Goal: Task Accomplishment & Management: Use online tool/utility

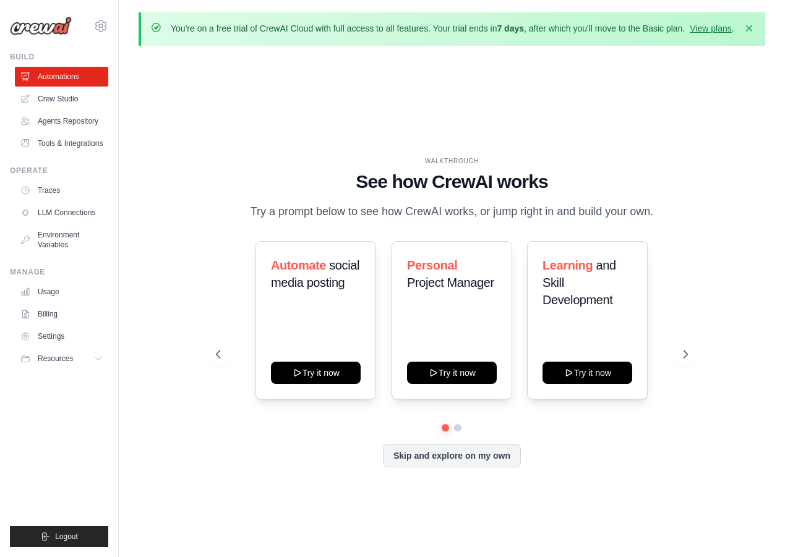
click at [199, 371] on div "WALKTHROUGH See how CrewAI works Try a prompt below to see how CrewAI works, or…" at bounding box center [452, 322] width 627 height 533
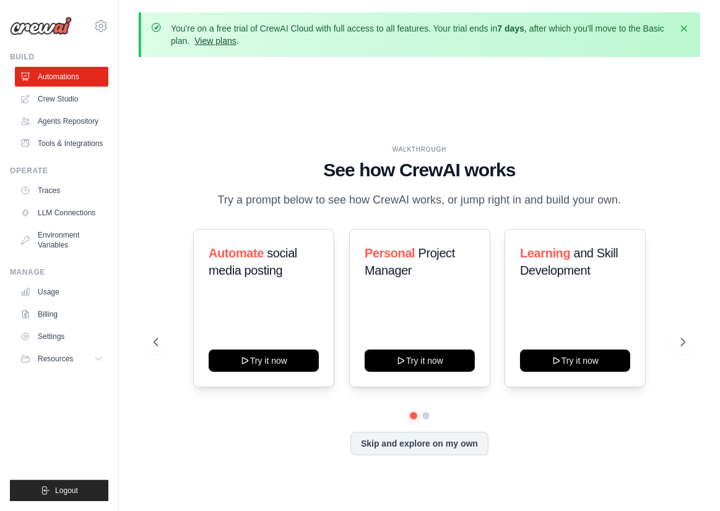
click at [236, 43] on link "View plans" at bounding box center [214, 41] width 41 height 10
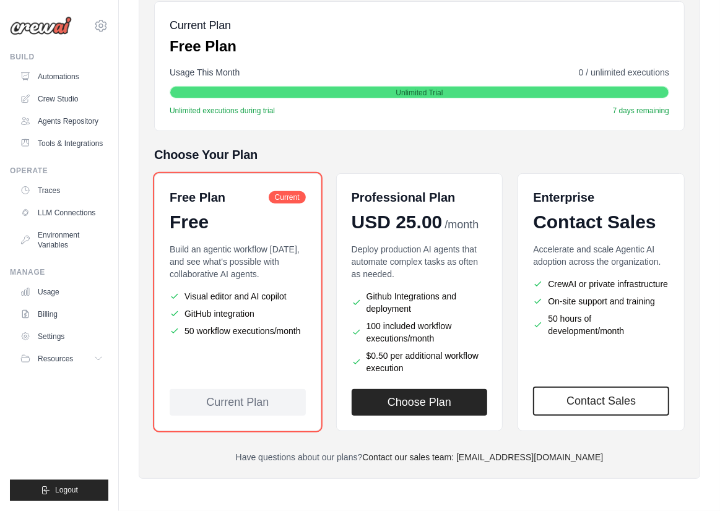
scroll to position [229, 0]
drag, startPoint x: 79, startPoint y: 77, endPoint x: 442, endPoint y: 94, distance: 363.6
click at [442, 94] on body "[EMAIL_ADDRESS][DOMAIN_NAME] Settings Build Automations" at bounding box center [360, 157] width 720 height 707
click at [64, 79] on link "Automations" at bounding box center [62, 77] width 93 height 20
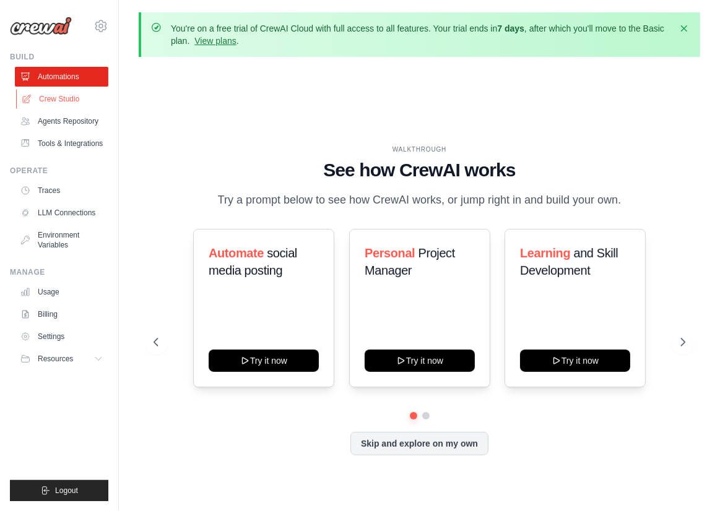
click at [62, 101] on link "Crew Studio" at bounding box center [62, 99] width 93 height 20
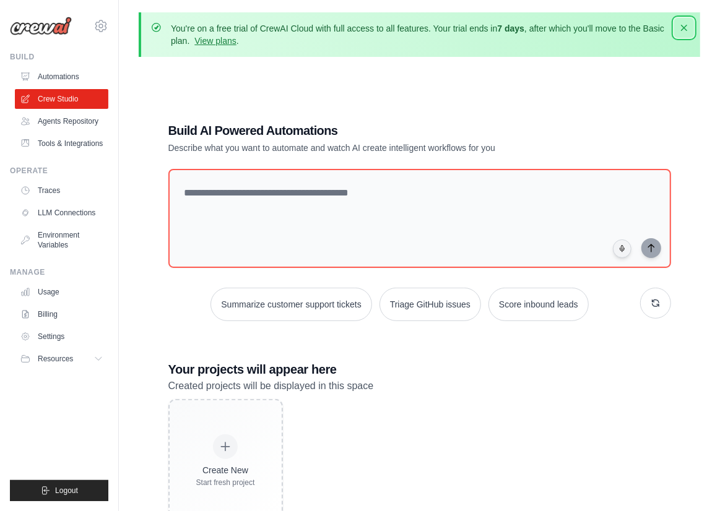
click at [684, 24] on icon "button" at bounding box center [683, 28] width 12 height 12
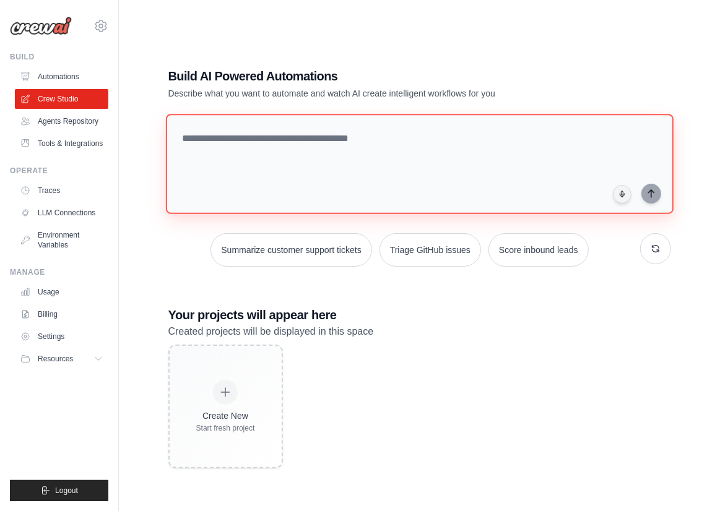
click at [345, 155] on textarea at bounding box center [418, 164] width 507 height 100
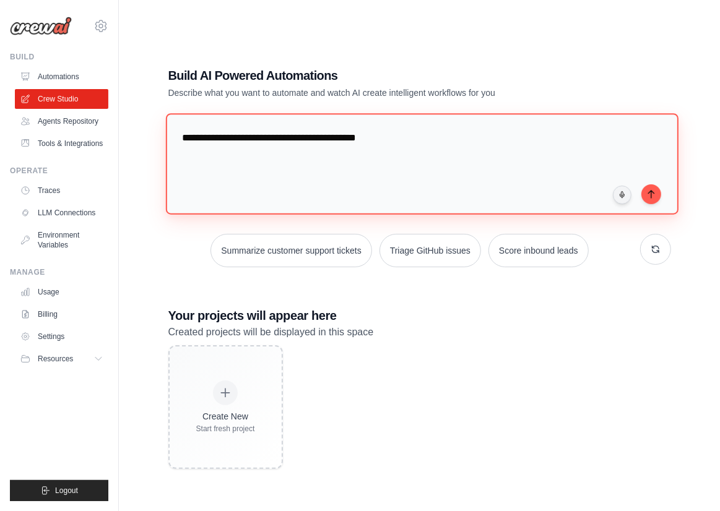
click at [332, 145] on textarea "**********" at bounding box center [421, 163] width 512 height 101
click at [444, 142] on textarea "**********" at bounding box center [421, 163] width 512 height 101
type textarea "**********"
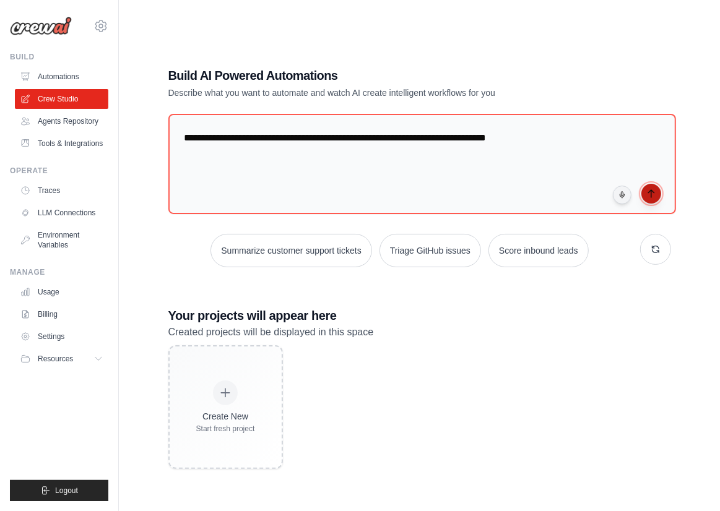
click at [653, 189] on icon "submit" at bounding box center [651, 194] width 10 height 10
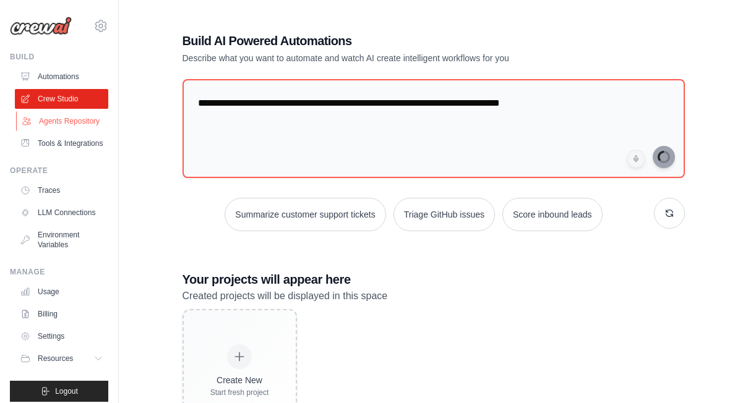
click at [90, 118] on link "Agents Repository" at bounding box center [62, 121] width 93 height 20
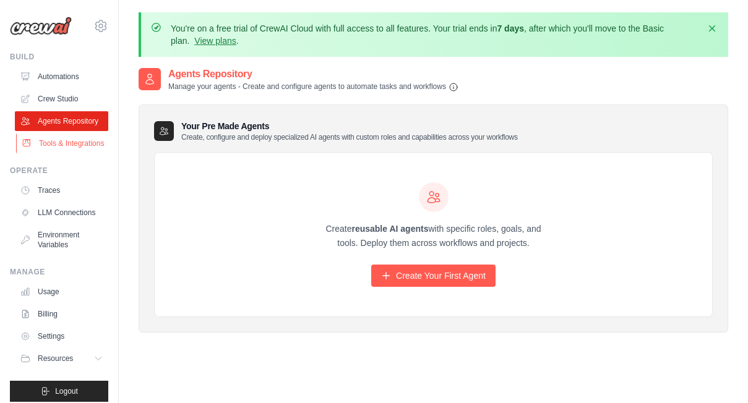
click at [62, 148] on link "Tools & Integrations" at bounding box center [62, 144] width 93 height 20
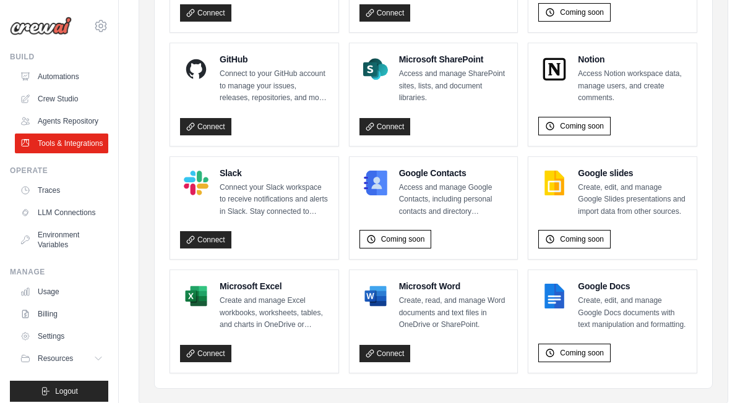
scroll to position [874, 0]
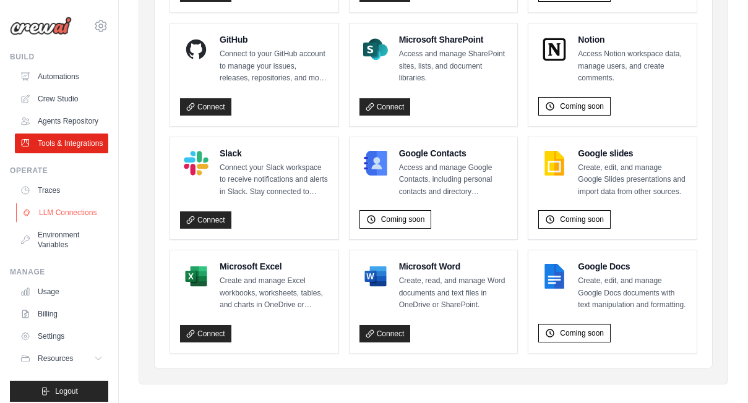
click at [67, 222] on link "LLM Connections" at bounding box center [62, 213] width 93 height 20
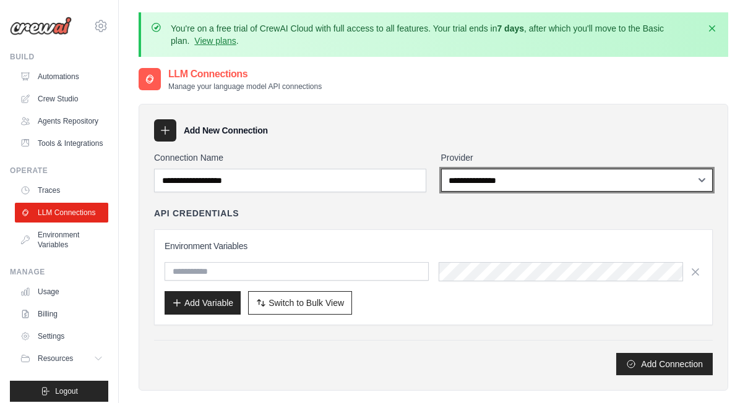
click at [441, 169] on select "**********" at bounding box center [577, 180] width 272 height 23
click at [612, 106] on div "**********" at bounding box center [434, 247] width 590 height 287
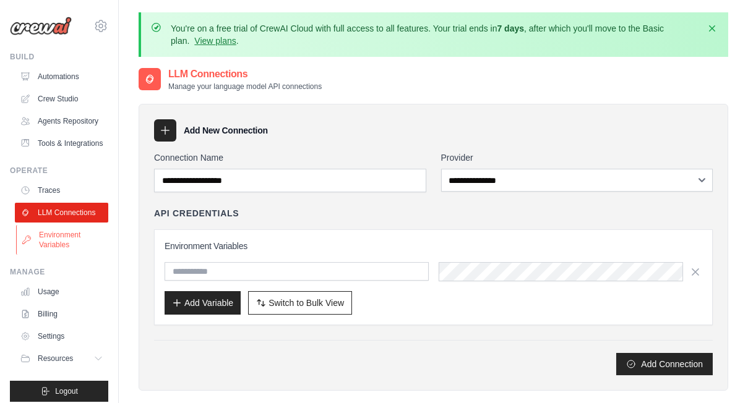
click at [53, 249] on link "Environment Variables" at bounding box center [62, 240] width 93 height 30
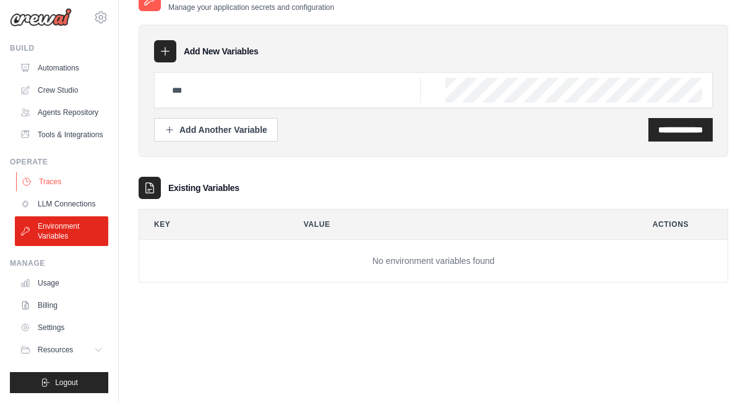
scroll to position [18, 0]
click at [47, 283] on link "Usage" at bounding box center [62, 283] width 93 height 20
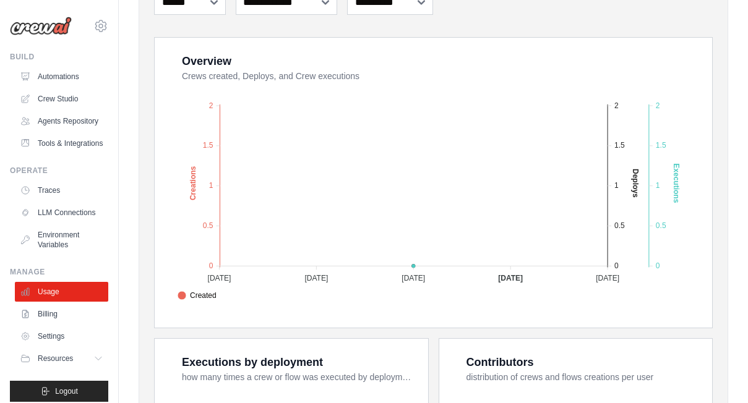
scroll to position [247, 0]
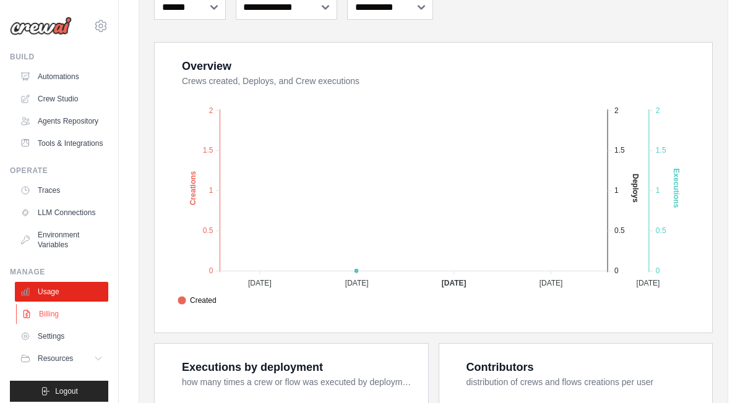
click at [42, 320] on link "Billing" at bounding box center [62, 314] width 93 height 20
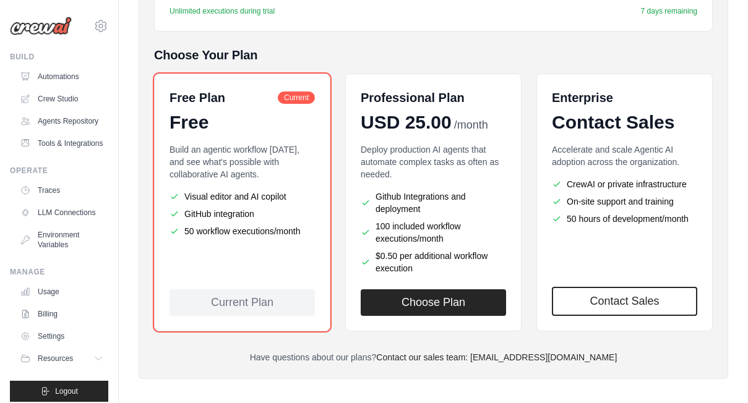
scroll to position [302, 0]
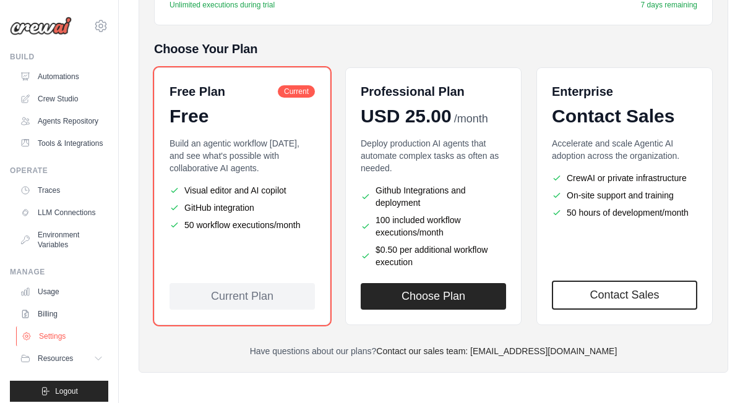
click at [52, 343] on link "Settings" at bounding box center [62, 337] width 93 height 20
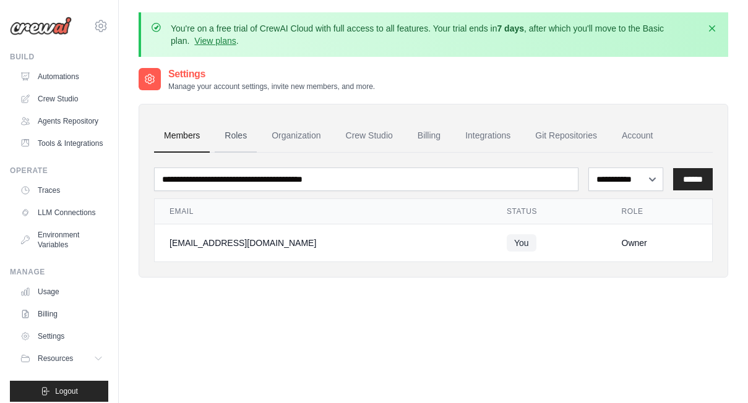
click at [235, 135] on link "Roles" at bounding box center [236, 135] width 42 height 33
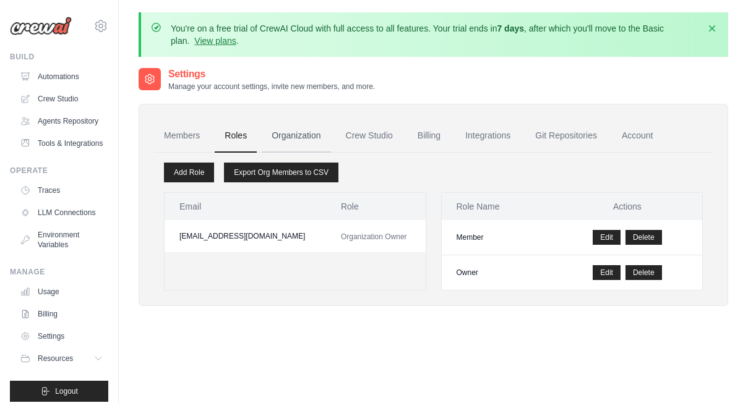
click at [294, 133] on link "Organization" at bounding box center [296, 135] width 69 height 33
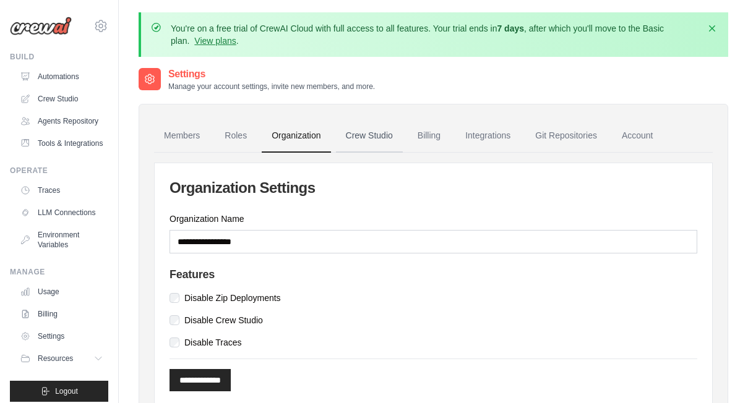
click at [363, 134] on link "Crew Studio" at bounding box center [369, 135] width 67 height 33
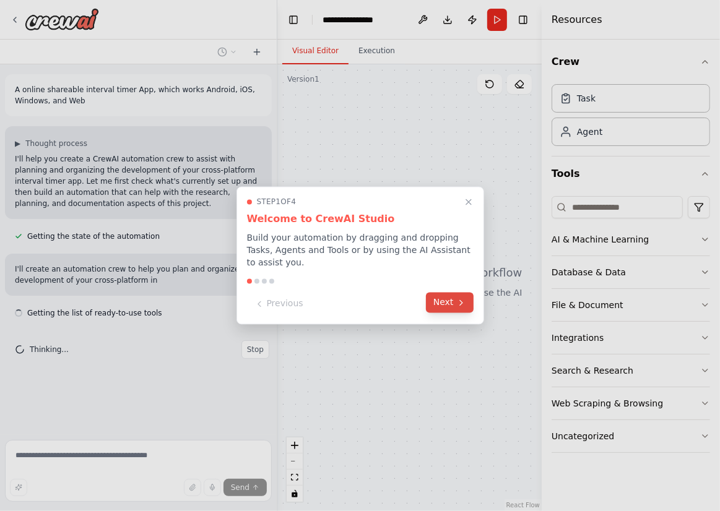
click at [455, 296] on button "Next" at bounding box center [450, 303] width 48 height 20
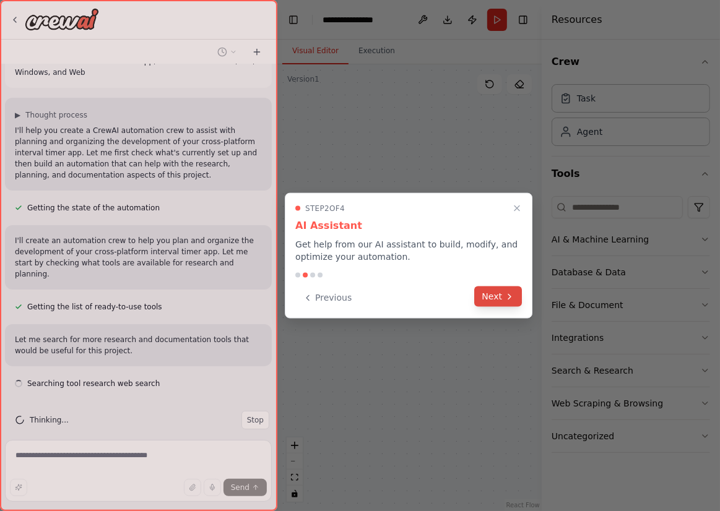
scroll to position [29, 0]
click at [501, 296] on button "Next" at bounding box center [499, 296] width 48 height 20
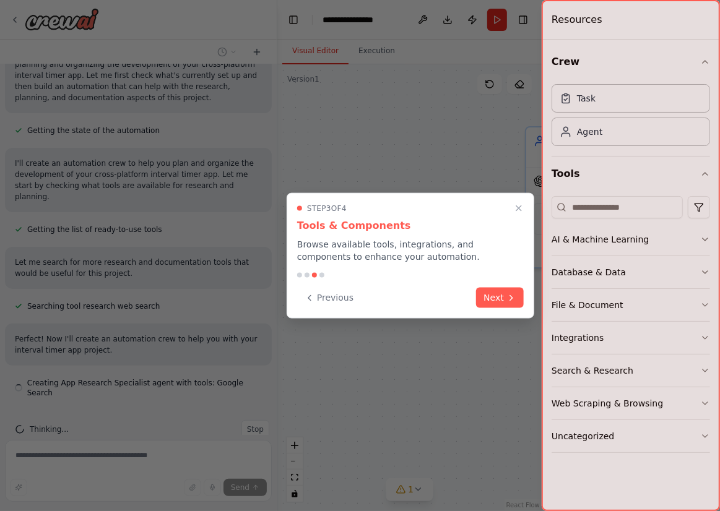
click at [501, 296] on button "Next" at bounding box center [500, 298] width 48 height 20
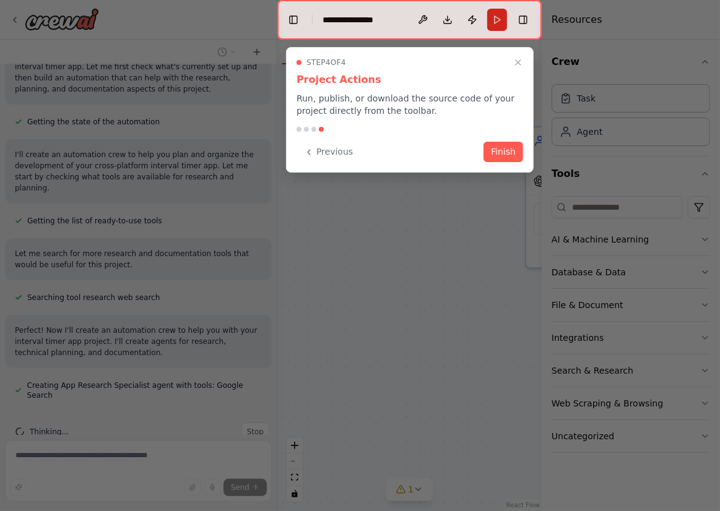
scroll to position [117, 0]
click at [505, 153] on button "Finish" at bounding box center [503, 150] width 40 height 20
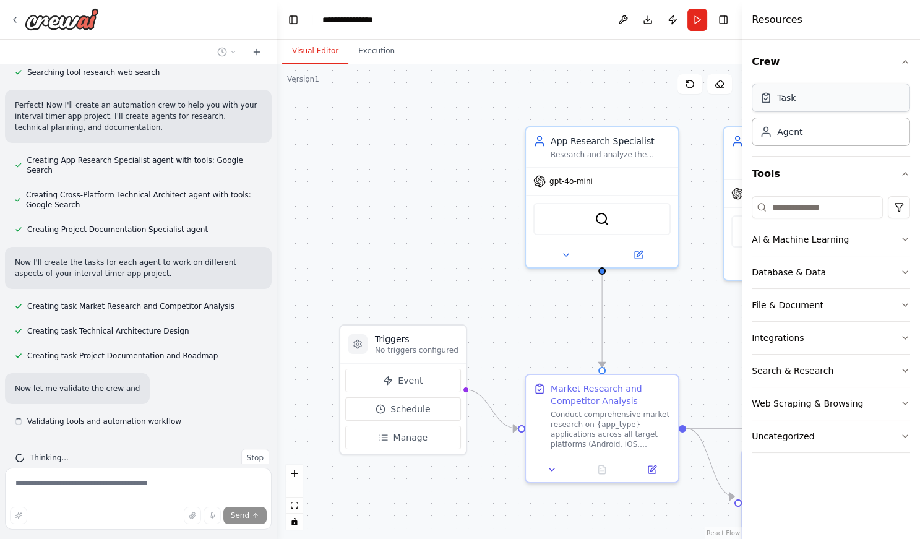
scroll to position [340, 0]
click at [719, 97] on div "Task" at bounding box center [831, 98] width 158 height 28
click at [719, 133] on div "Agent" at bounding box center [831, 131] width 158 height 28
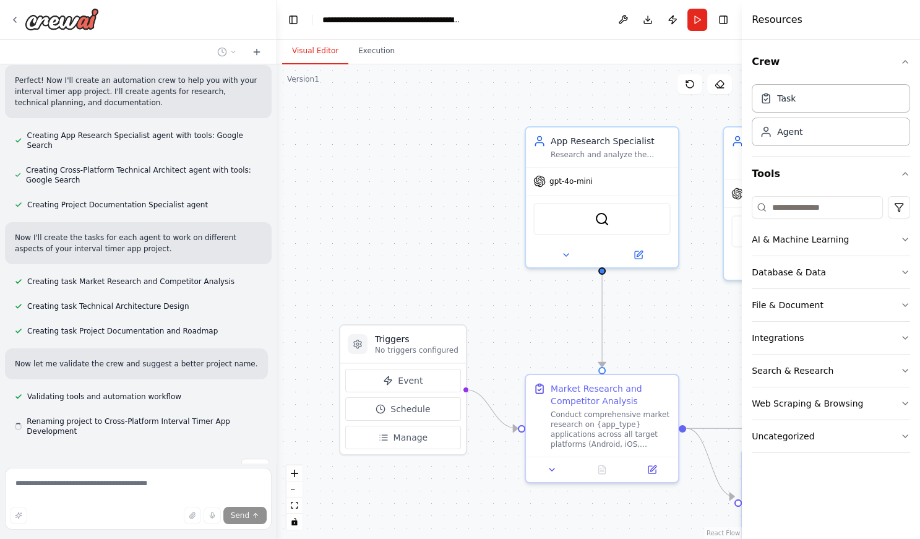
scroll to position [365, 0]
click at [719, 61] on icon "button" at bounding box center [905, 62] width 5 height 2
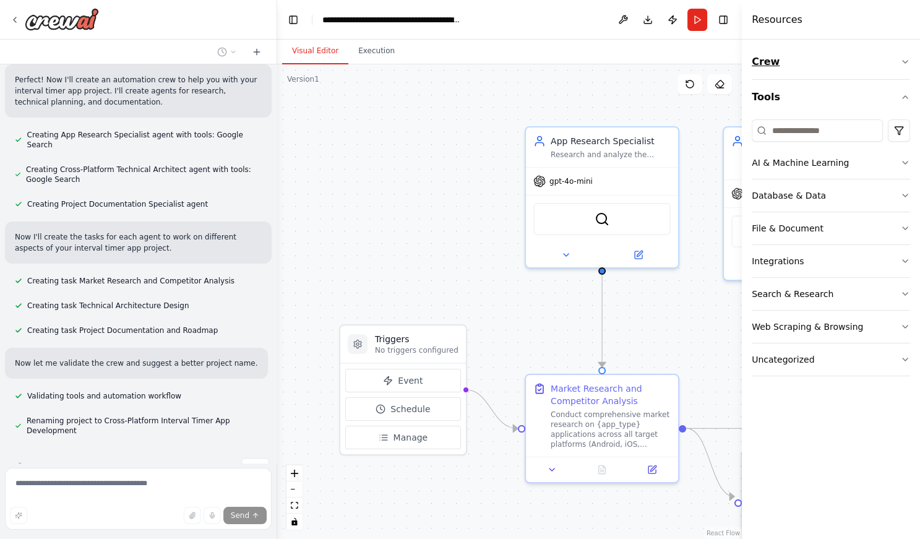
click at [719, 61] on icon "button" at bounding box center [905, 62] width 5 height 2
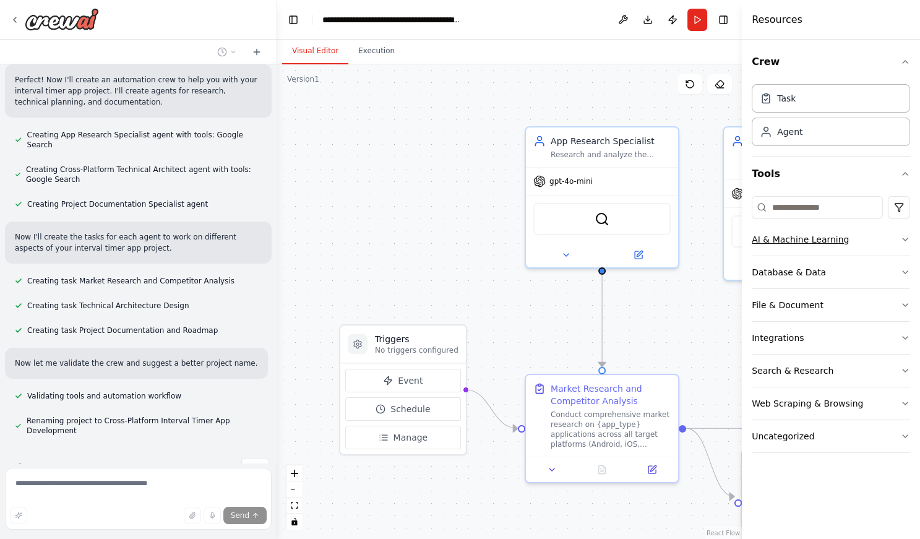
click at [719, 238] on icon "button" at bounding box center [905, 239] width 10 height 10
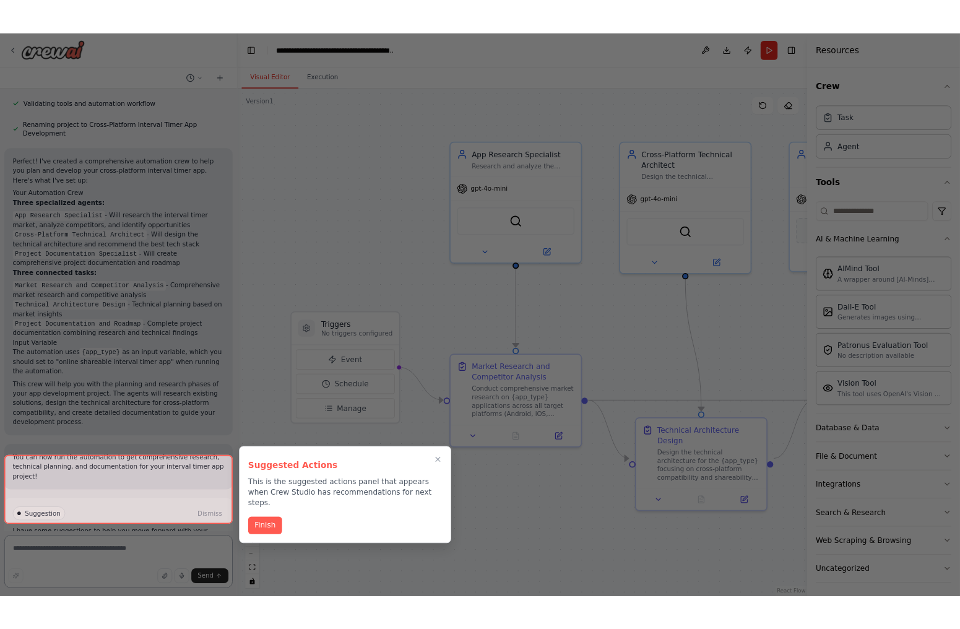
scroll to position [679, 0]
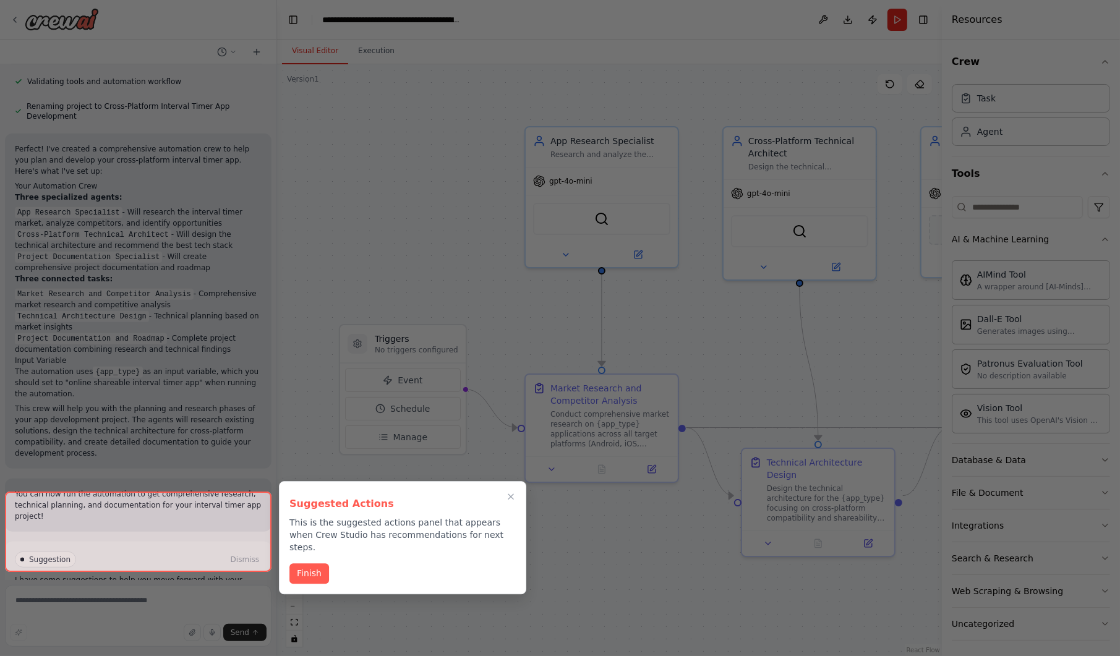
click at [75, 510] on div at bounding box center [138, 532] width 267 height 80
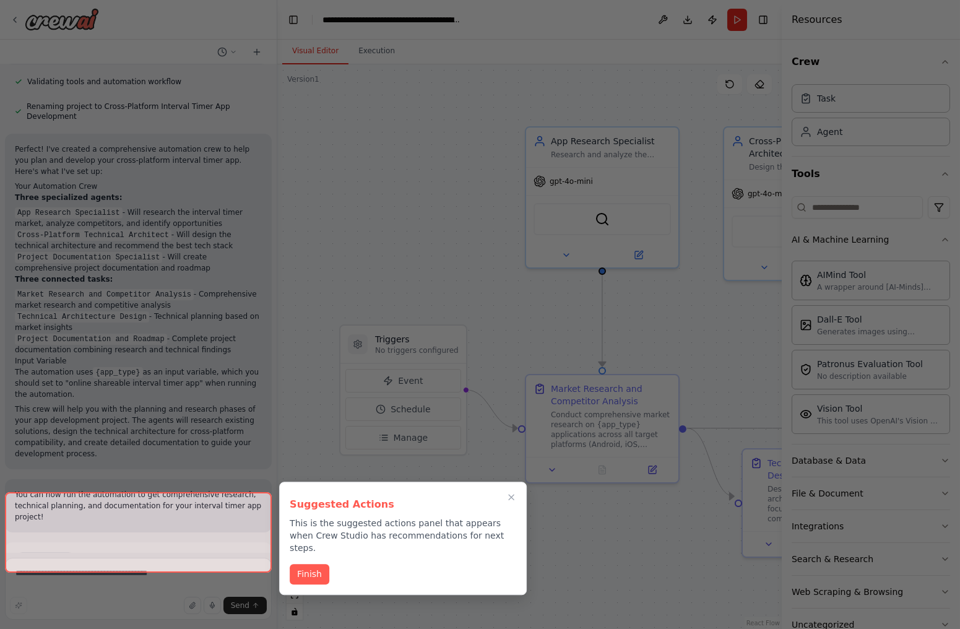
drag, startPoint x: 311, startPoint y: 560, endPoint x: 180, endPoint y: 468, distance: 160.0
click at [180, 468] on div "A online shareable interval timer App, which works Android, iOS, Windows, and W…" at bounding box center [480, 314] width 960 height 629
click at [313, 510] on button "Finish" at bounding box center [310, 572] width 40 height 20
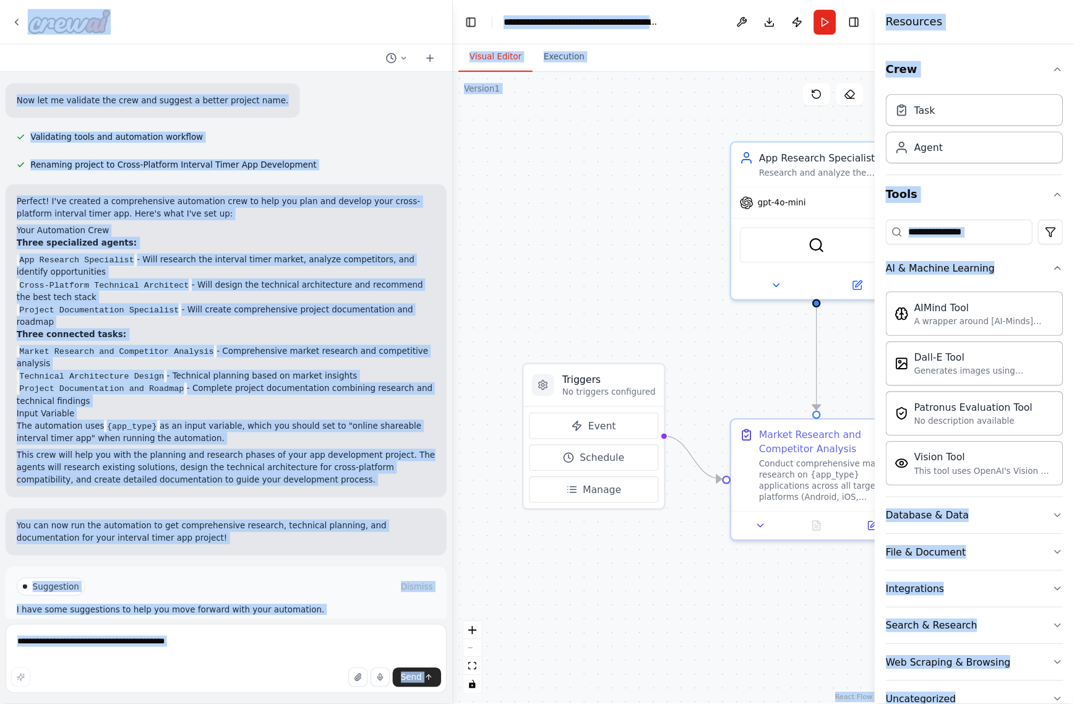
scroll to position [552, 0]
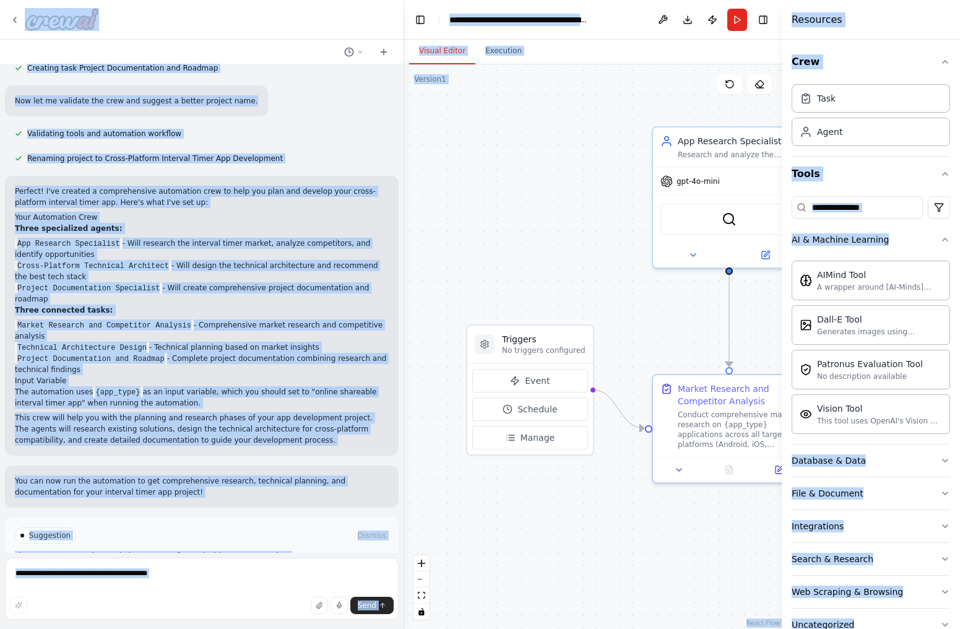
drag, startPoint x: 273, startPoint y: 278, endPoint x: 395, endPoint y: 289, distance: 122.3
click at [399, 289] on div at bounding box center [401, 314] width 5 height 629
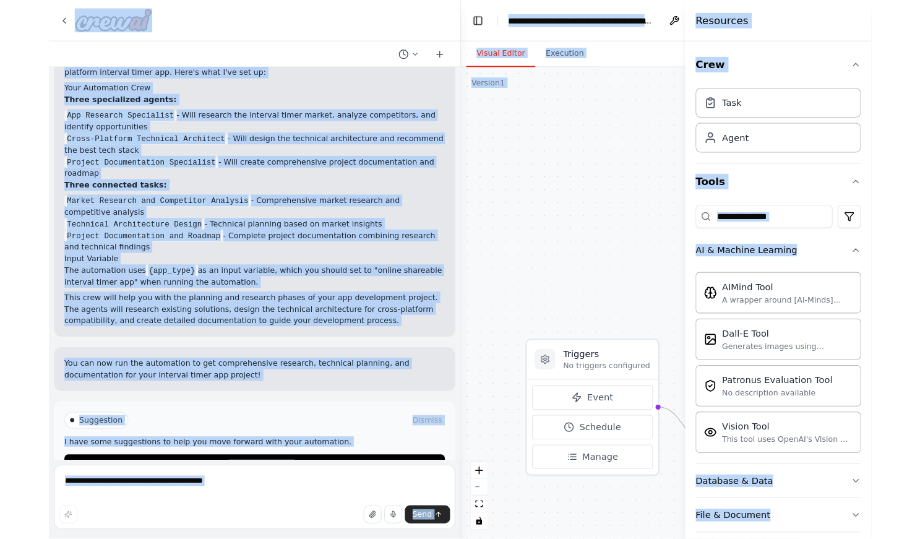
scroll to position [663, 0]
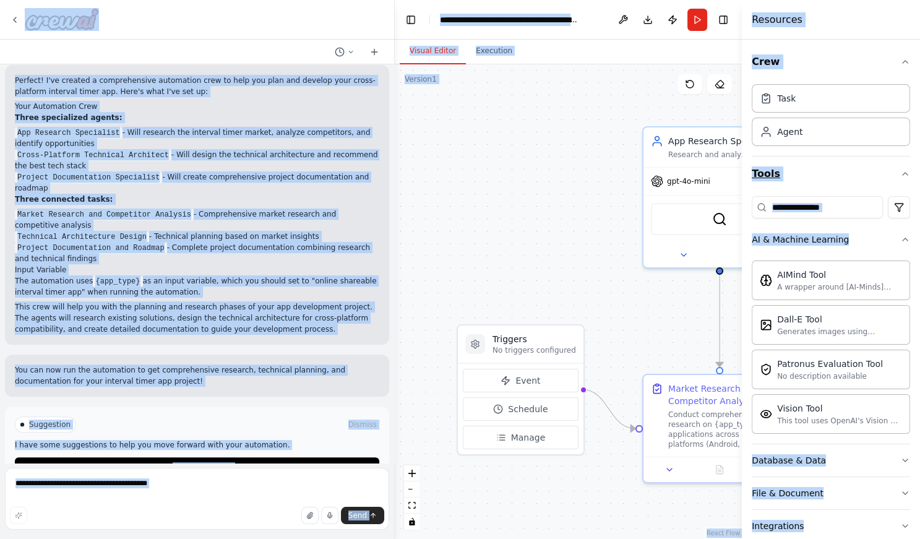
click at [719, 175] on icon "button" at bounding box center [905, 174] width 10 height 10
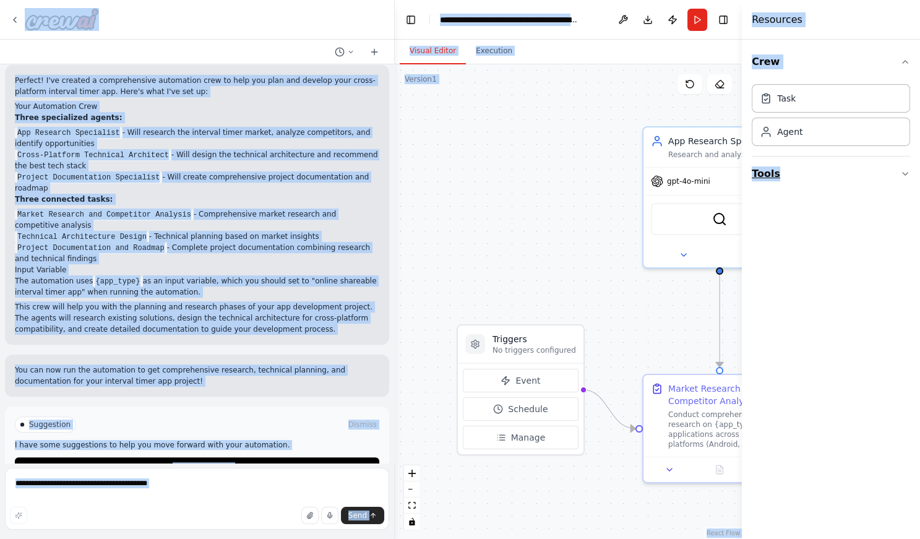
click at [719, 175] on icon "button" at bounding box center [905, 174] width 10 height 10
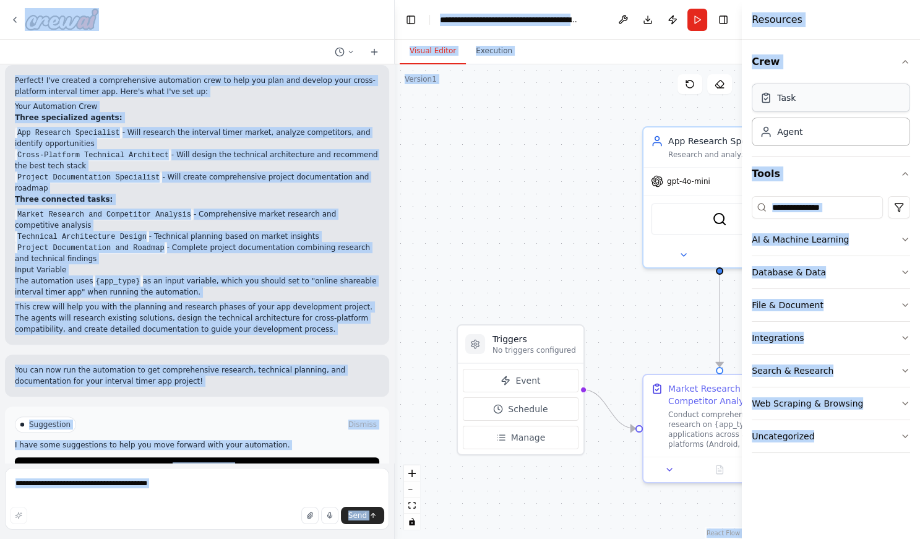
click at [719, 97] on div "Task" at bounding box center [831, 98] width 158 height 28
click at [719, 65] on button "Crew" at bounding box center [831, 62] width 158 height 35
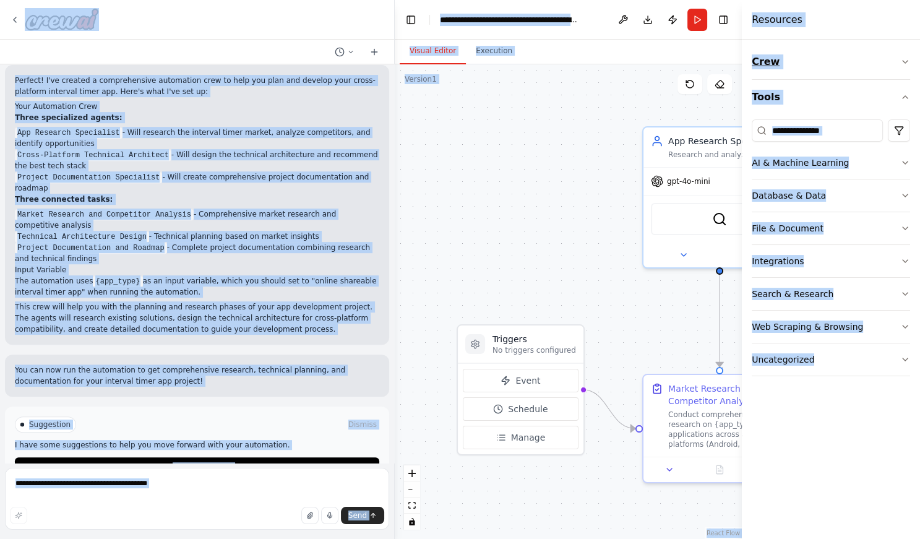
click at [719, 62] on icon "button" at bounding box center [905, 62] width 10 height 10
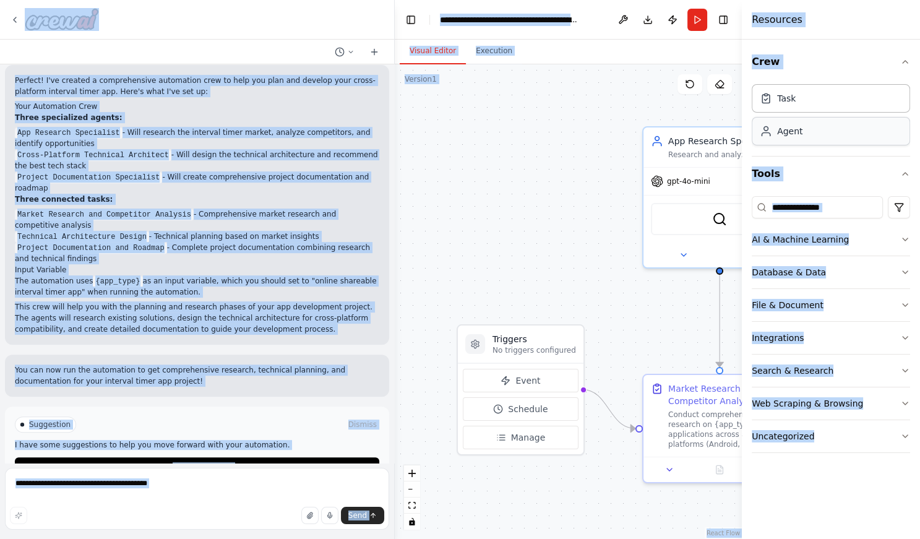
click at [719, 135] on div "Agent" at bounding box center [831, 131] width 158 height 28
click at [719, 135] on div "Agent" at bounding box center [789, 131] width 25 height 12
click at [719, 59] on icon "button" at bounding box center [905, 62] width 10 height 10
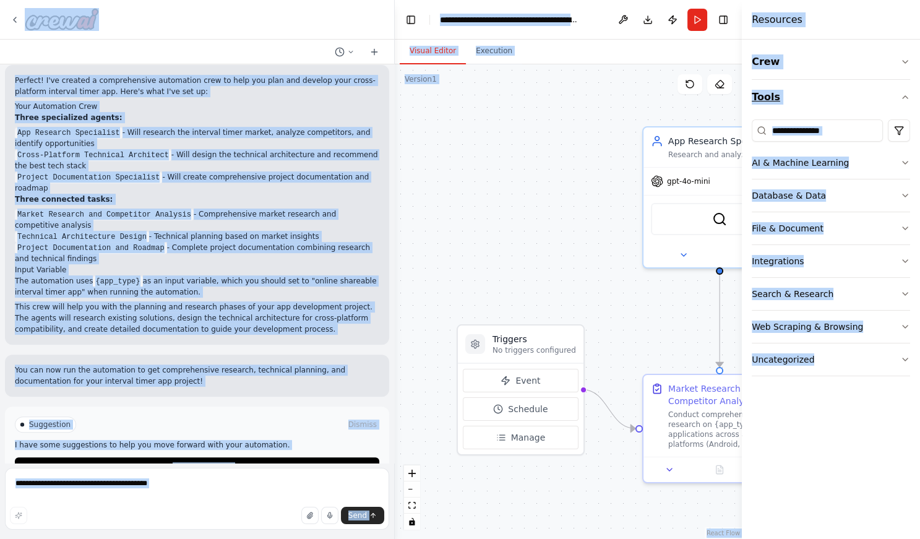
click at [719, 98] on icon "button" at bounding box center [905, 97] width 10 height 10
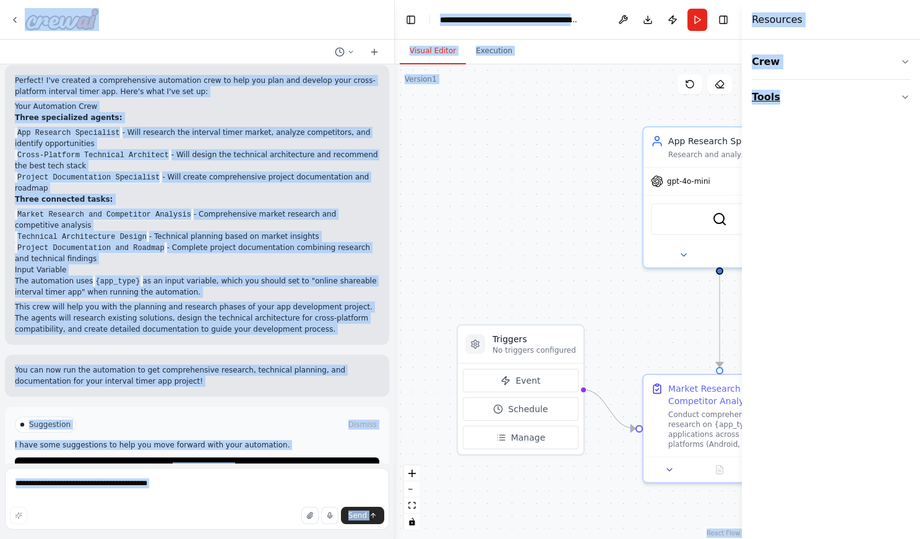
click at [719, 96] on icon "button" at bounding box center [905, 97] width 10 height 10
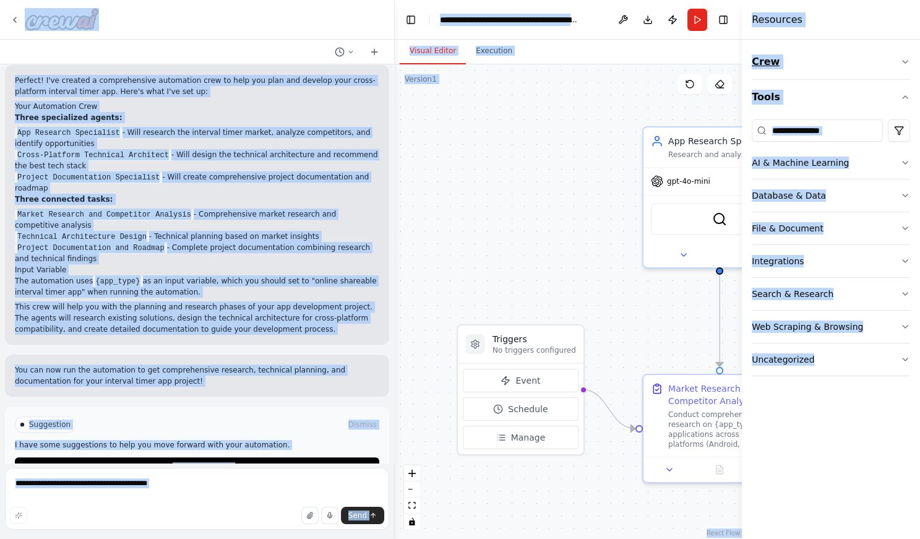
click at [719, 62] on icon "button" at bounding box center [905, 62] width 10 height 10
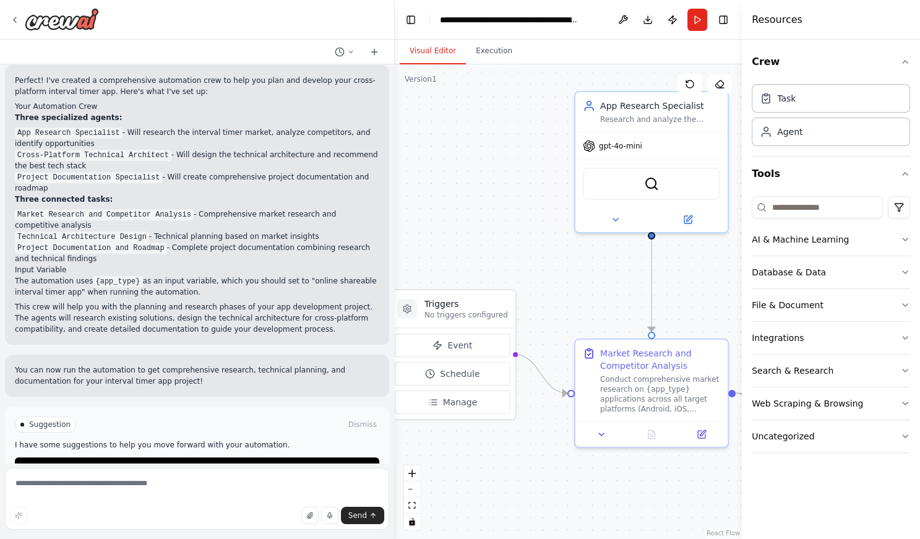
drag, startPoint x: 577, startPoint y: 195, endPoint x: 509, endPoint y: 160, distance: 76.7
click at [509, 160] on div ".deletable-edge-delete-btn { width: 20px; height: 20px; border: 0px solid #ffff…" at bounding box center [568, 301] width 347 height 475
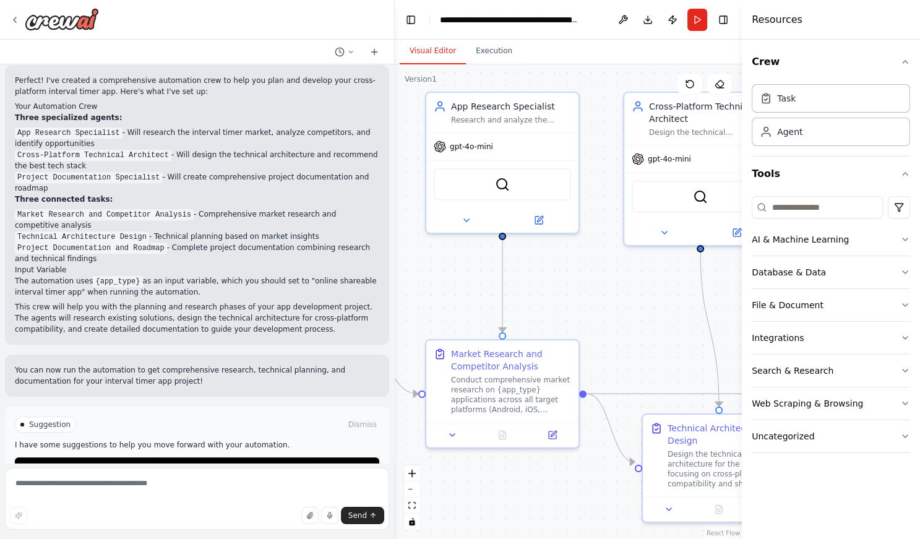
drag, startPoint x: 543, startPoint y: 242, endPoint x: 394, endPoint y: 243, distance: 149.1
click at [395, 243] on div ".deletable-edge-delete-btn { width: 20px; height: 20px; border: 0px solid #ffff…" at bounding box center [568, 301] width 347 height 475
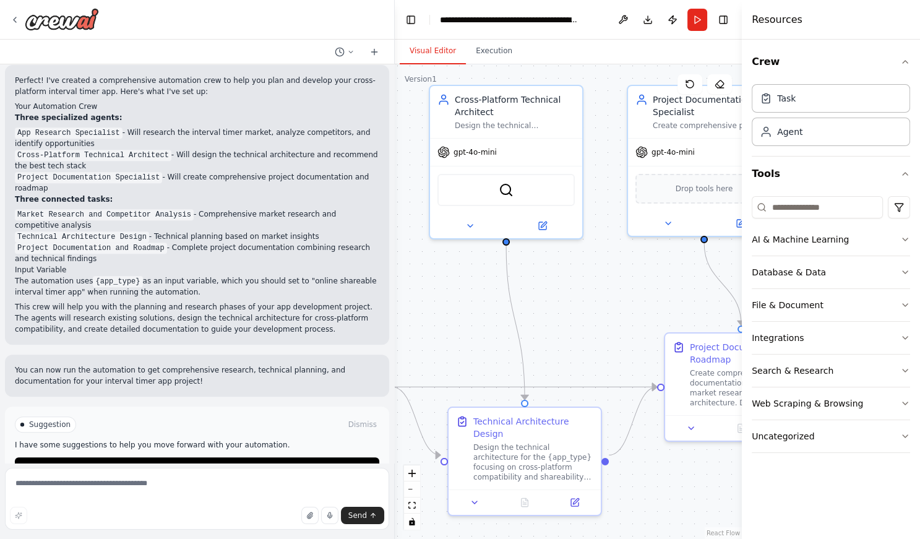
drag, startPoint x: 656, startPoint y: 291, endPoint x: 458, endPoint y: 285, distance: 198.7
click at [458, 285] on div ".deletable-edge-delete-btn { width: 20px; height: 20px; border: 0px solid #ffff…" at bounding box center [568, 301] width 347 height 475
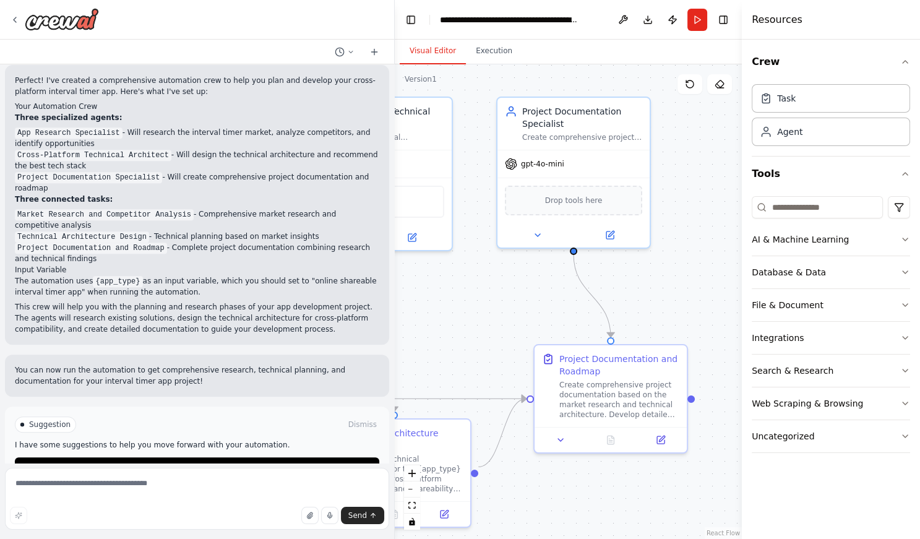
drag, startPoint x: 587, startPoint y: 289, endPoint x: 461, endPoint y: 300, distance: 126.7
click at [461, 300] on div ".deletable-edge-delete-btn { width: 20px; height: 20px; border: 0px solid #ffff…" at bounding box center [568, 301] width 347 height 475
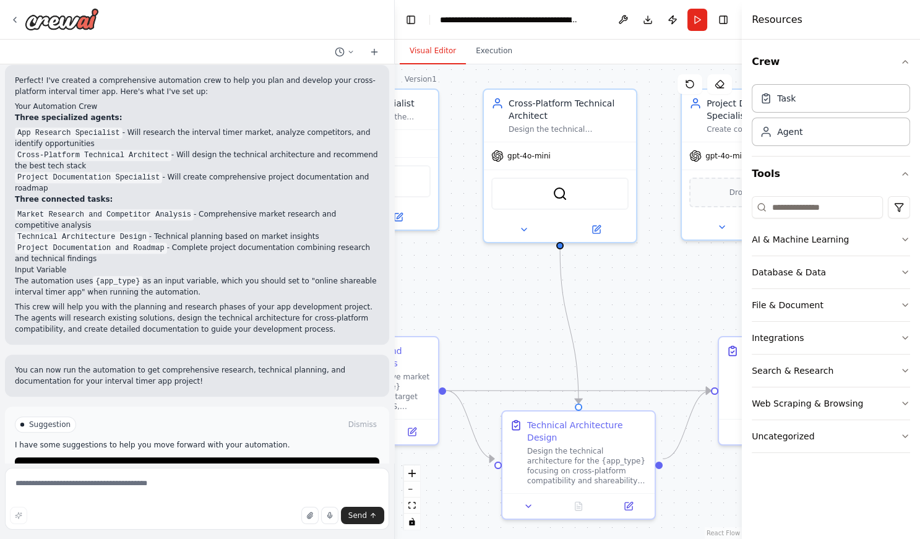
drag, startPoint x: 541, startPoint y: 300, endPoint x: 726, endPoint y: 292, distance: 184.5
click at [719, 292] on div ".deletable-edge-delete-btn { width: 20px; height: 20px; border: 0px solid #ffff…" at bounding box center [568, 301] width 347 height 475
click at [208, 462] on span "Run Automation" at bounding box center [203, 467] width 60 height 10
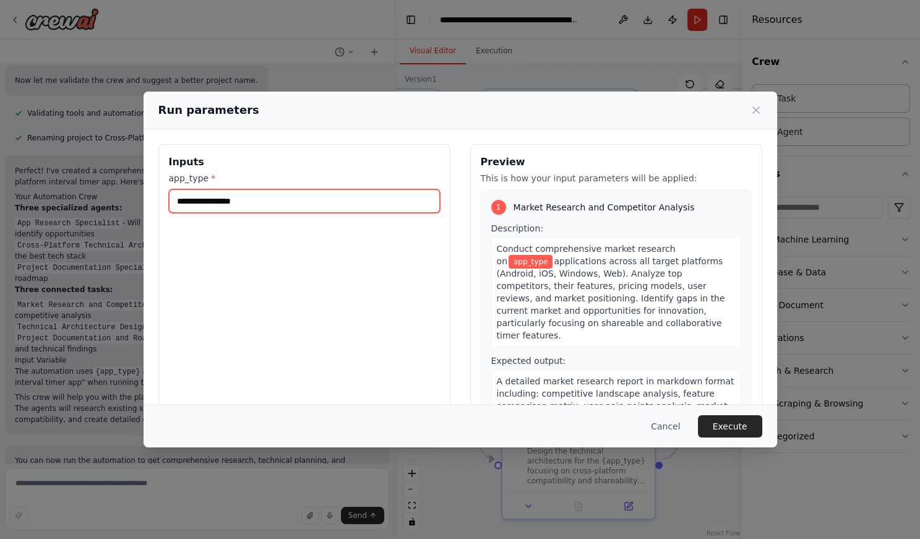
click at [262, 199] on input "app_type *" at bounding box center [304, 201] width 271 height 24
click at [178, 202] on input "**********" at bounding box center [304, 201] width 271 height 24
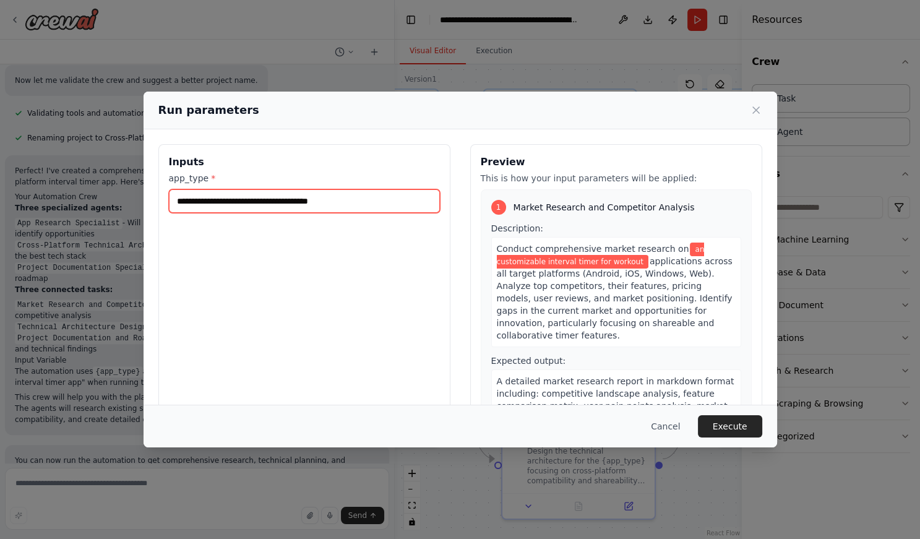
click at [207, 207] on input "**********" at bounding box center [304, 201] width 271 height 24
click at [358, 199] on input "**********" at bounding box center [304, 201] width 271 height 24
click at [185, 201] on input "**********" at bounding box center [304, 201] width 271 height 24
click at [183, 201] on input "**********" at bounding box center [304, 201] width 271 height 24
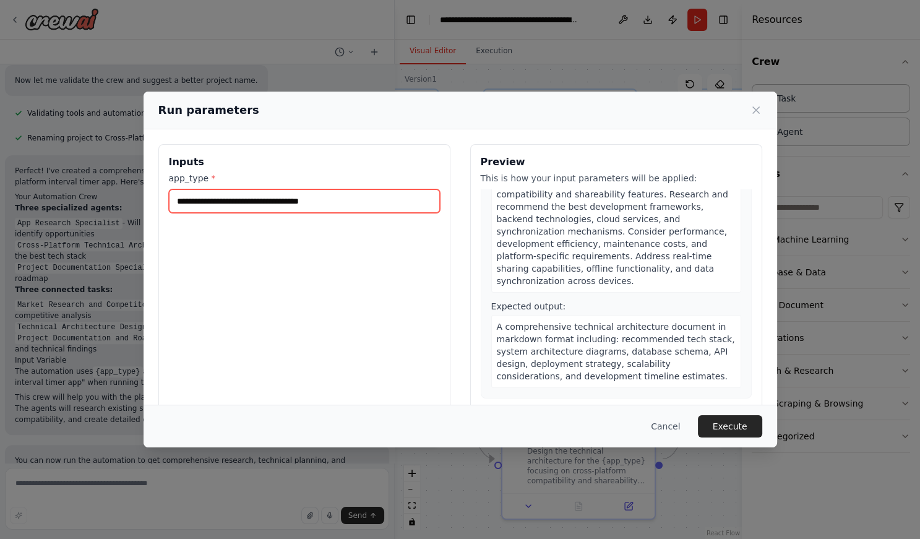
scroll to position [257, 0]
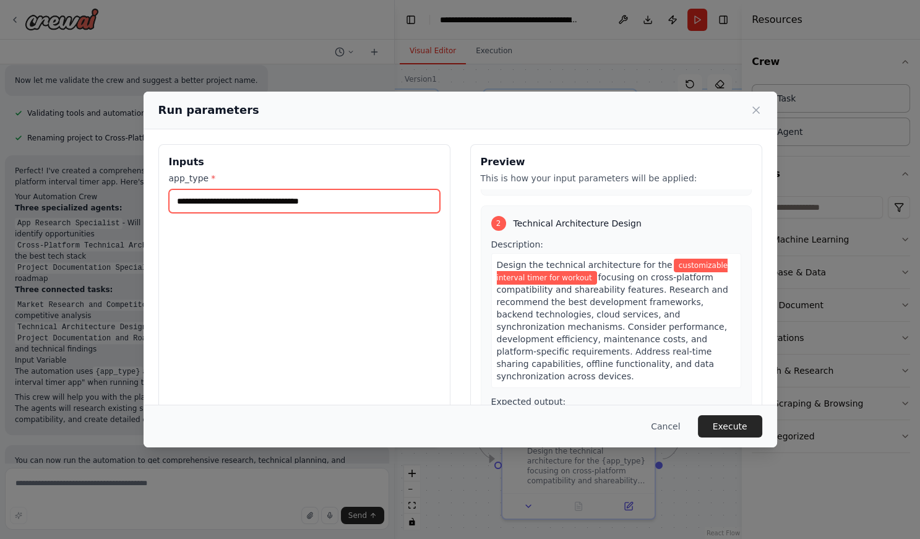
click at [358, 202] on input "**********" at bounding box center [304, 201] width 271 height 24
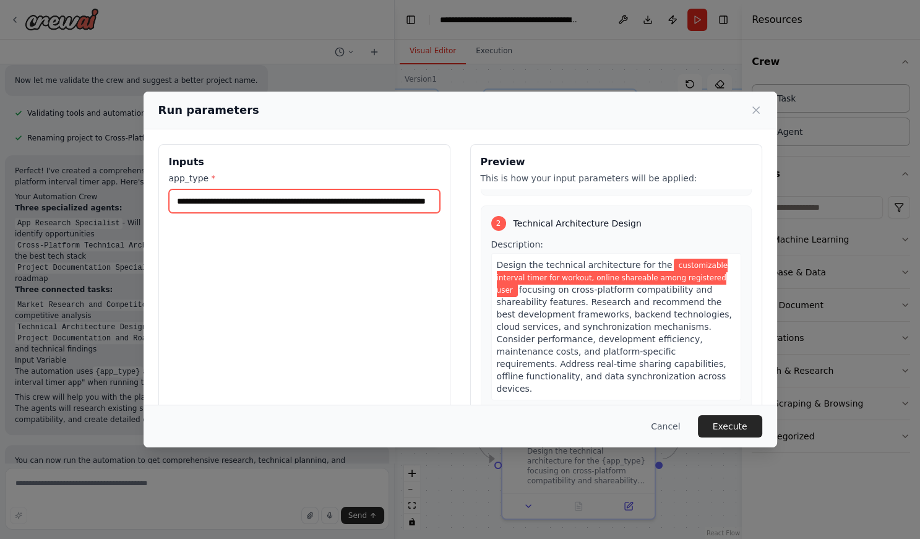
scroll to position [0, 61]
type input "**********"
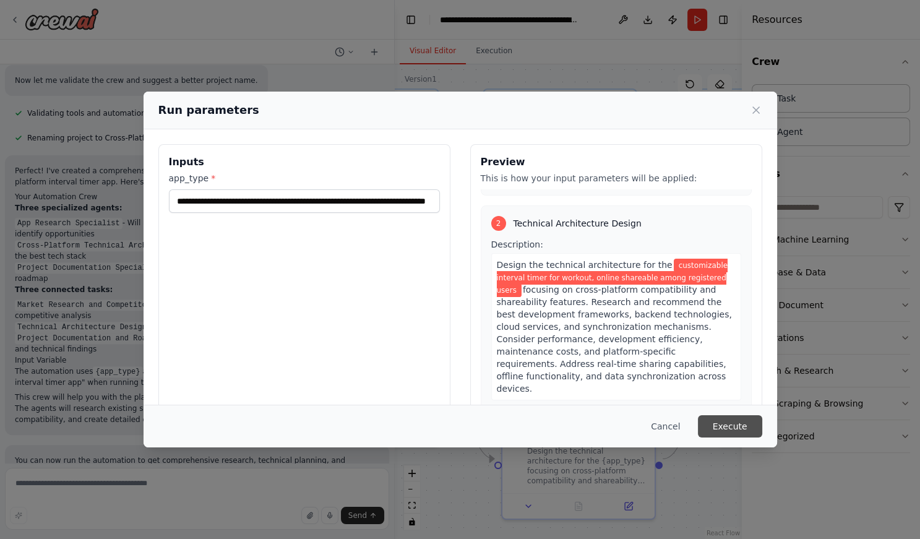
click at [719, 426] on button "Execute" at bounding box center [730, 426] width 64 height 22
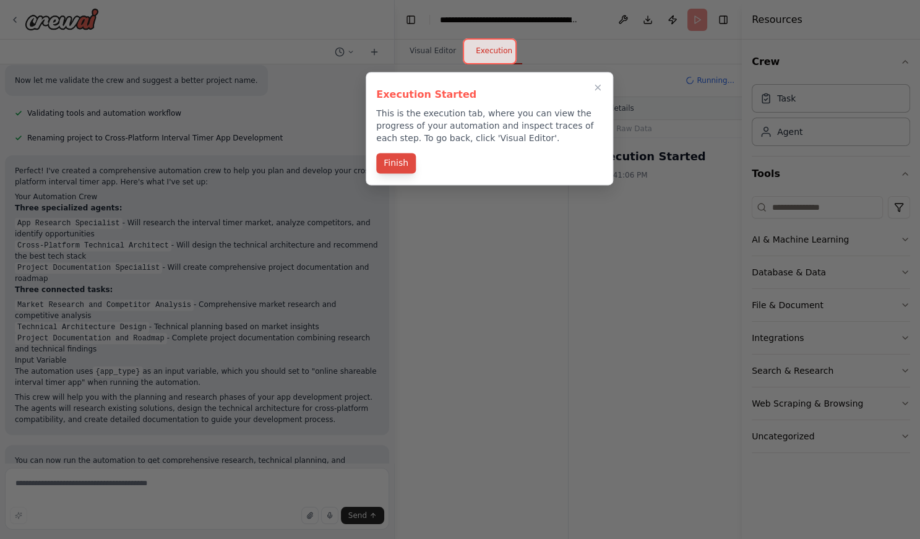
click at [402, 163] on button "Finish" at bounding box center [396, 163] width 40 height 20
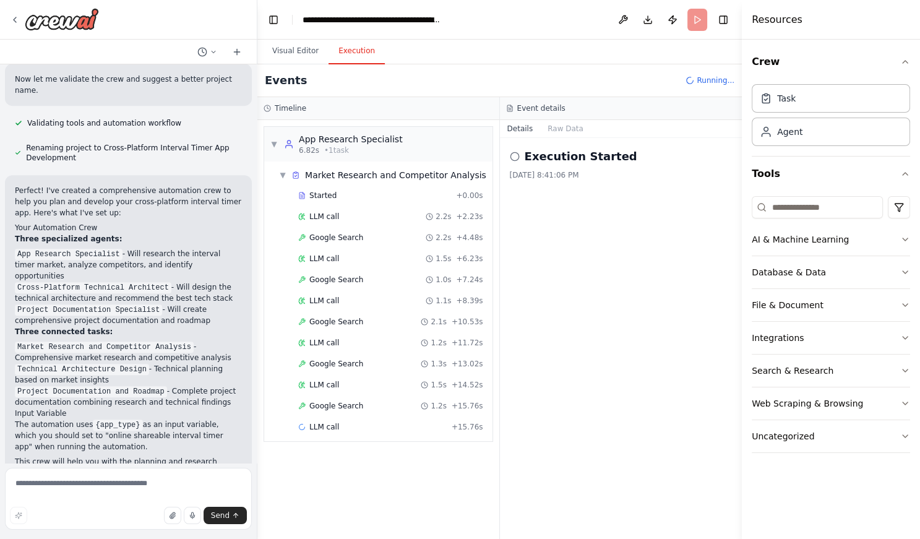
scroll to position [681, 0]
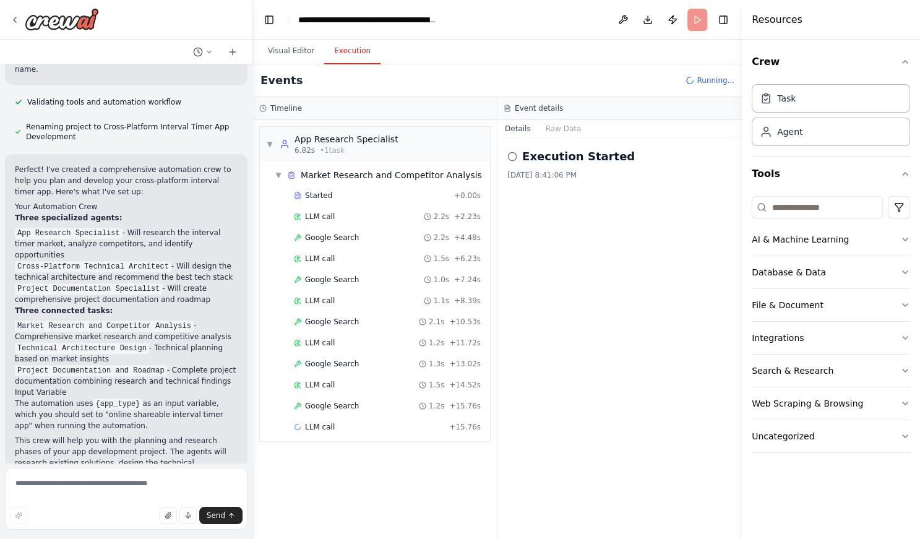
drag, startPoint x: 393, startPoint y: 231, endPoint x: 253, endPoint y: 223, distance: 140.7
click at [253, 223] on div at bounding box center [250, 269] width 5 height 539
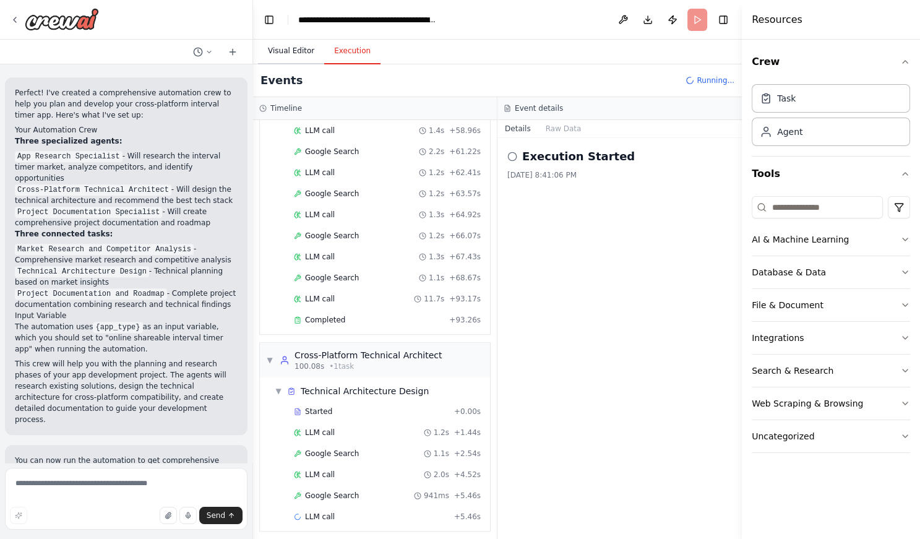
scroll to position [982, 0]
click at [280, 49] on button "Visual Editor" at bounding box center [291, 51] width 66 height 26
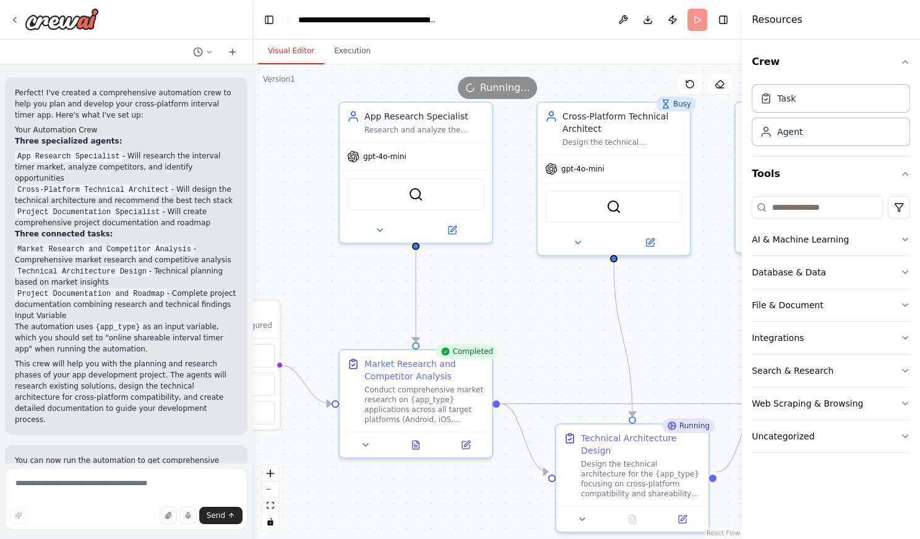
drag, startPoint x: 457, startPoint y: 280, endPoint x: 653, endPoint y: 293, distance: 195.9
click at [653, 293] on div ".deletable-edge-delete-btn { width: 20px; height: 20px; border: 0px solid #ffff…" at bounding box center [497, 301] width 489 height 475
click at [719, 270] on icon "button" at bounding box center [905, 272] width 10 height 10
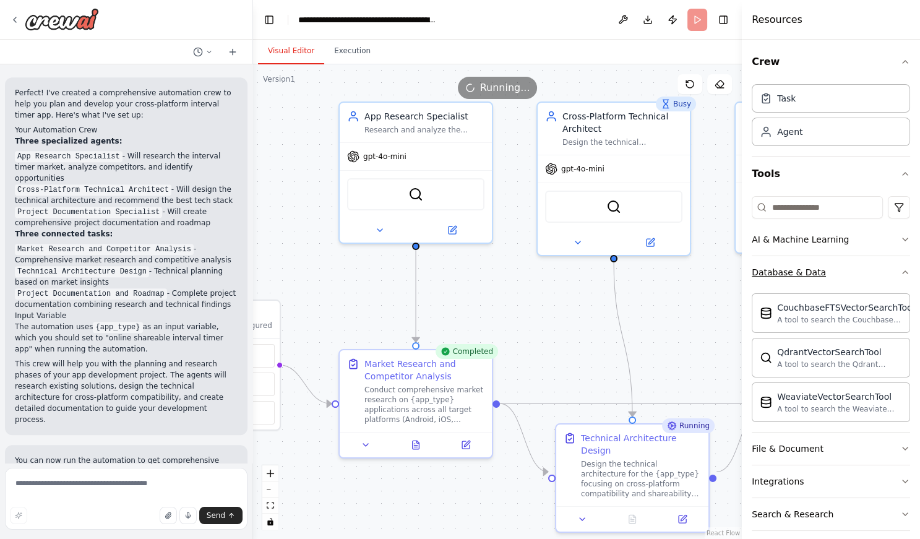
click at [719, 270] on icon "button" at bounding box center [905, 272] width 10 height 10
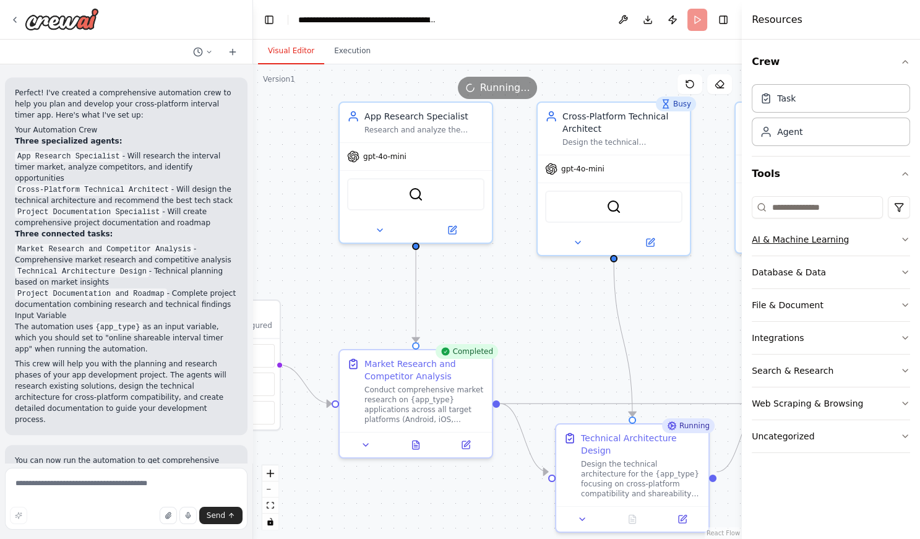
click at [719, 238] on icon "button" at bounding box center [905, 239] width 10 height 10
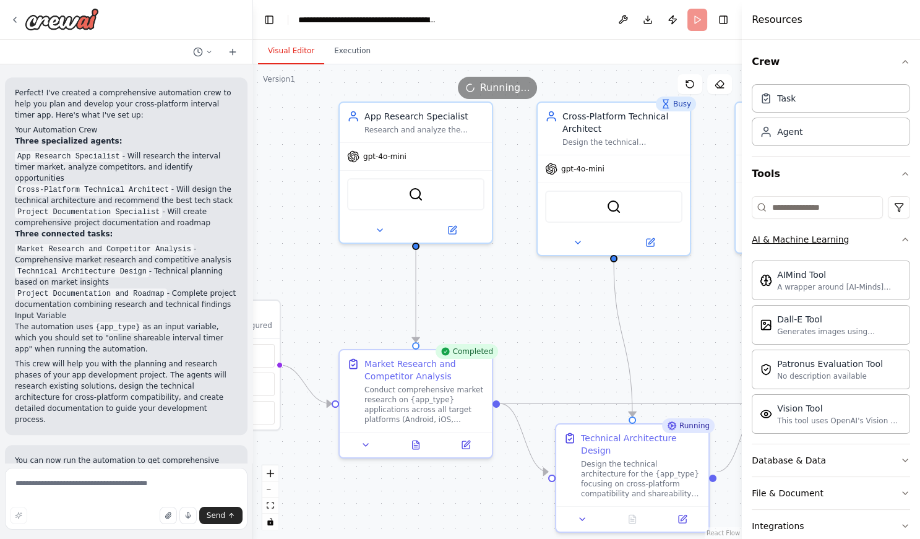
click at [719, 238] on icon "button" at bounding box center [905, 239] width 10 height 10
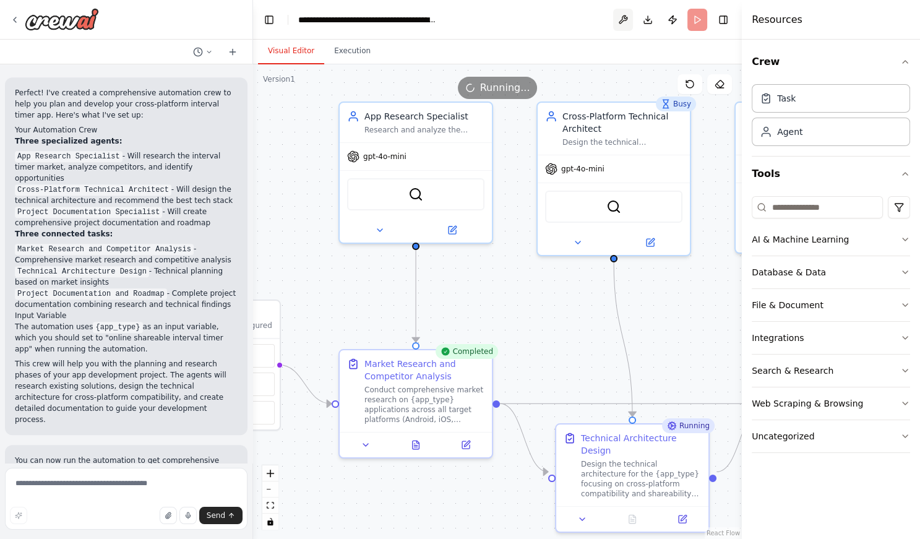
click at [623, 16] on button at bounding box center [623, 20] width 20 height 22
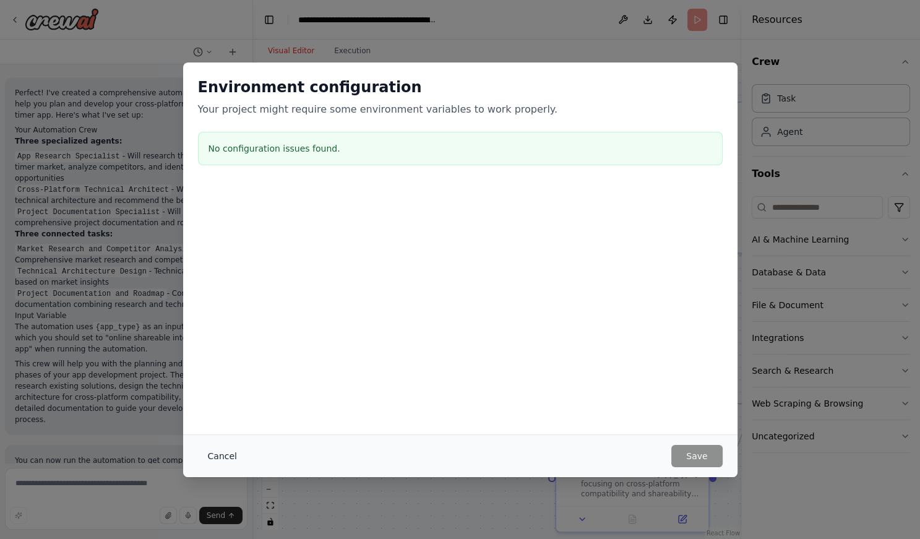
click at [222, 447] on button "Cancel" at bounding box center [222, 456] width 49 height 22
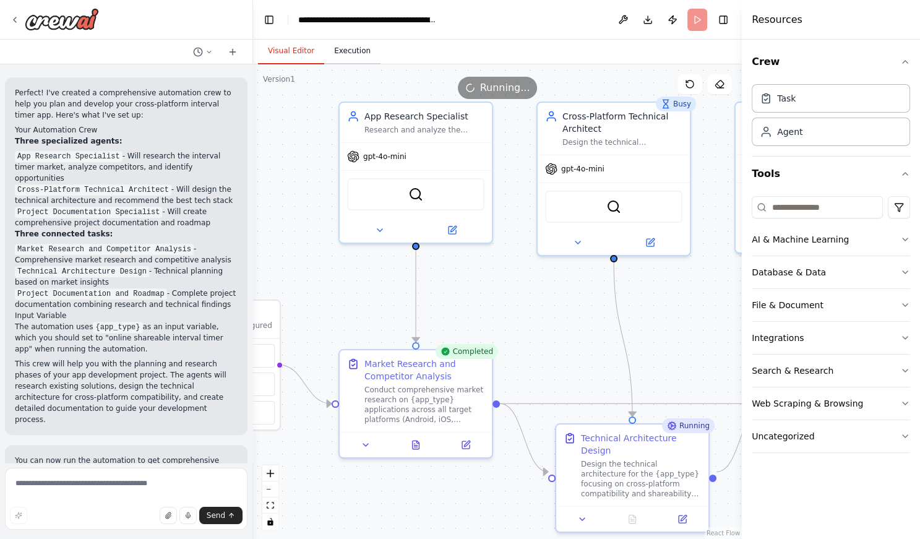
click at [353, 53] on button "Execution" at bounding box center [352, 51] width 56 height 26
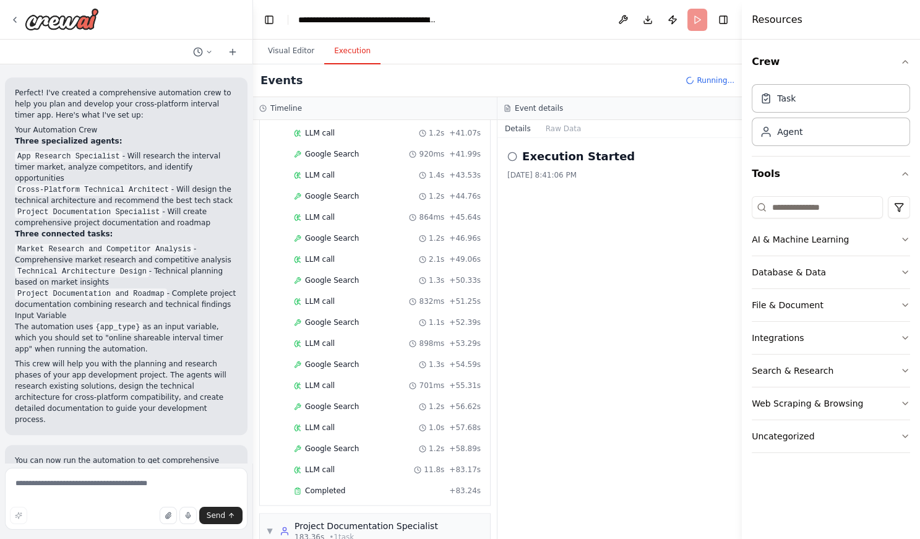
scroll to position [2078, 0]
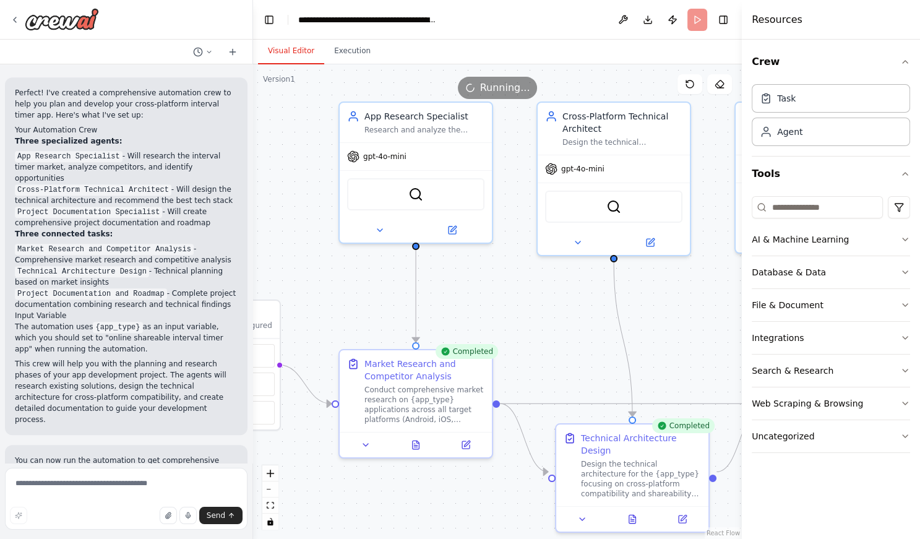
click at [284, 51] on button "Visual Editor" at bounding box center [291, 51] width 66 height 26
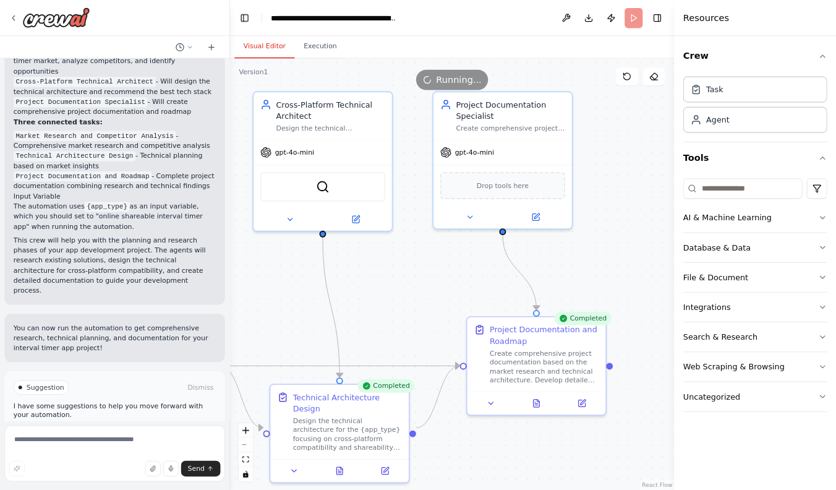
scroll to position [858, 0]
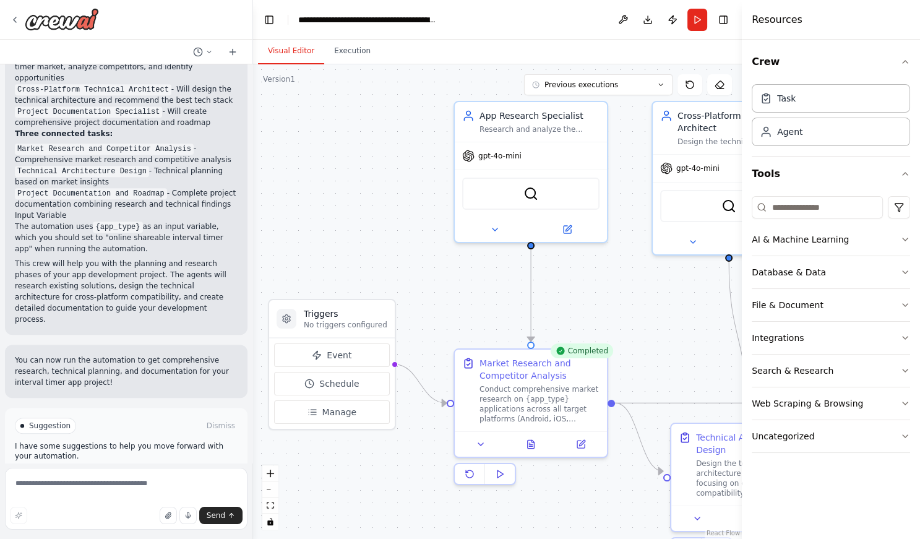
drag, startPoint x: 575, startPoint y: 290, endPoint x: 690, endPoint y: 289, distance: 115.1
click at [690, 289] on div ".deletable-edge-delete-btn { width: 20px; height: 20px; border: 0px solid #ffff…" at bounding box center [497, 301] width 489 height 475
click at [125, 258] on p "This crew will help you with the planning and research phases of your app devel…" at bounding box center [126, 291] width 223 height 67
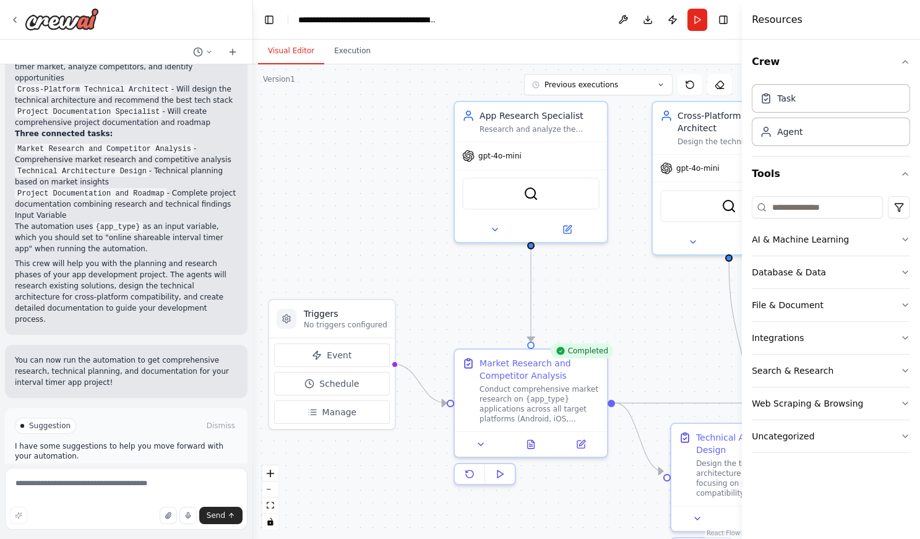
click at [139, 272] on p "This crew will help you with the planning and research phases of your app devel…" at bounding box center [126, 291] width 223 height 67
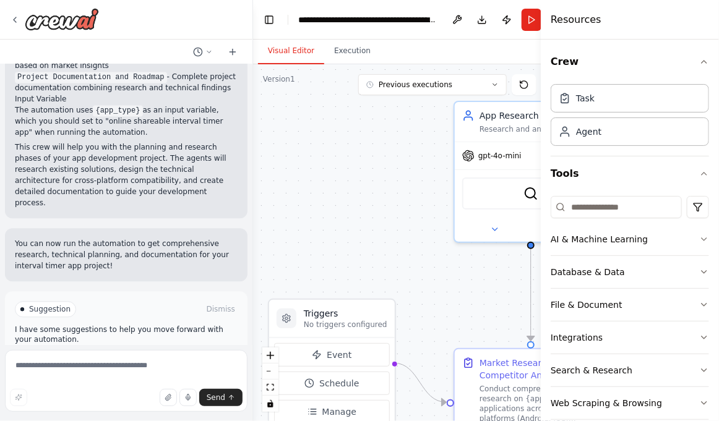
scroll to position [977, 0]
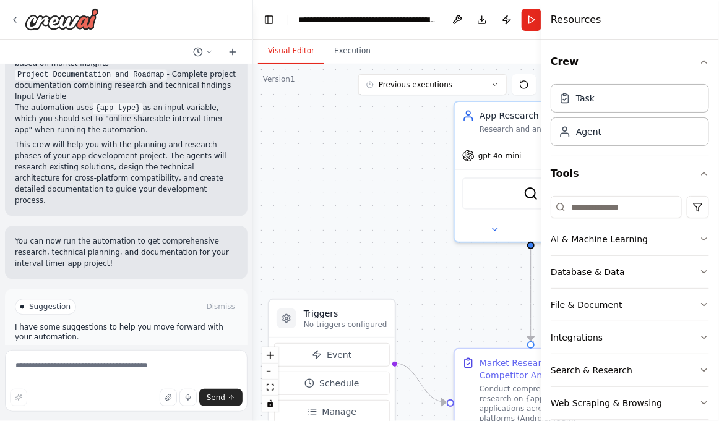
drag, startPoint x: 135, startPoint y: 322, endPoint x: 164, endPoint y: 292, distance: 41.1
click at [164, 299] on div "Suggestion Dismiss I have some suggestions to help you move forward with your a…" at bounding box center [126, 334] width 223 height 71
click at [353, 52] on button "Execution" at bounding box center [352, 51] width 56 height 26
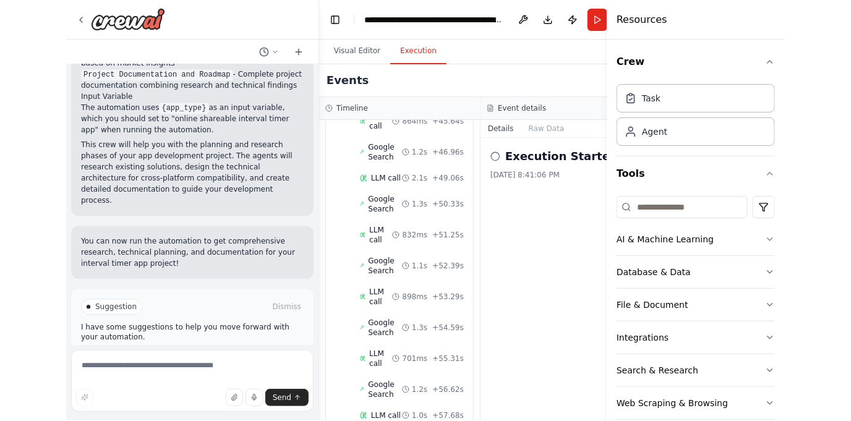
scroll to position [2782, 0]
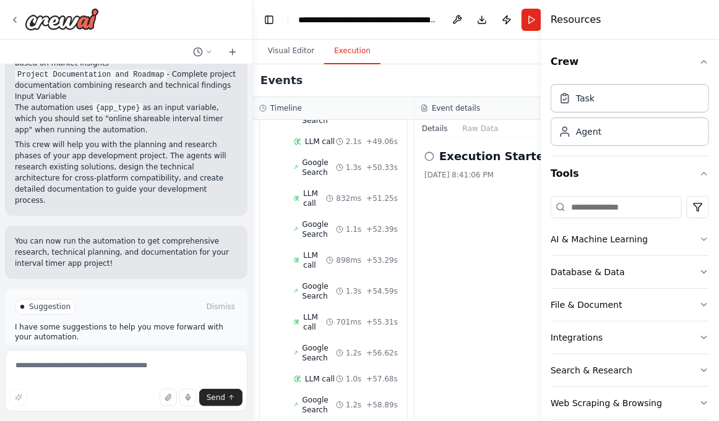
drag, startPoint x: 150, startPoint y: 319, endPoint x: 454, endPoint y: 240, distance: 313.8
click at [454, 240] on div "A online shareable interval timer App, which works Android, iOS, Windows, and W…" at bounding box center [359, 210] width 719 height 421
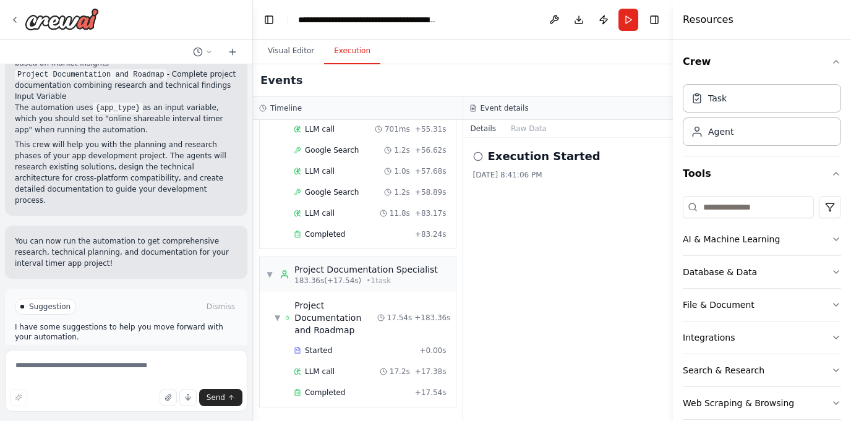
scroll to position [2225, 0]
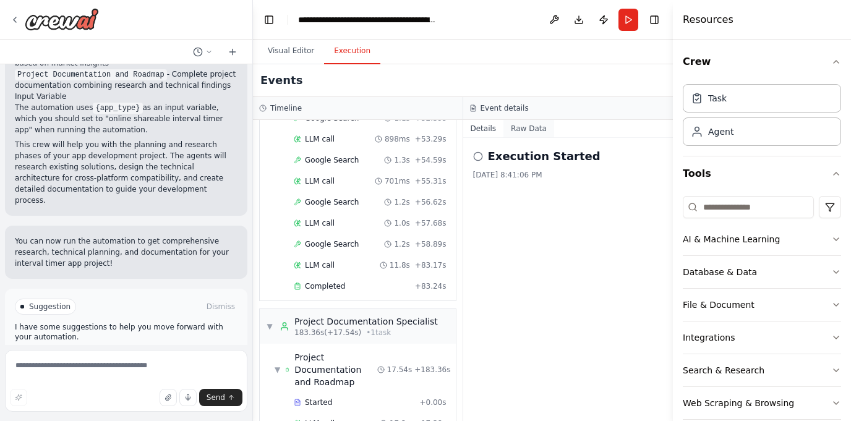
click at [528, 127] on button "Raw Data" at bounding box center [529, 128] width 51 height 17
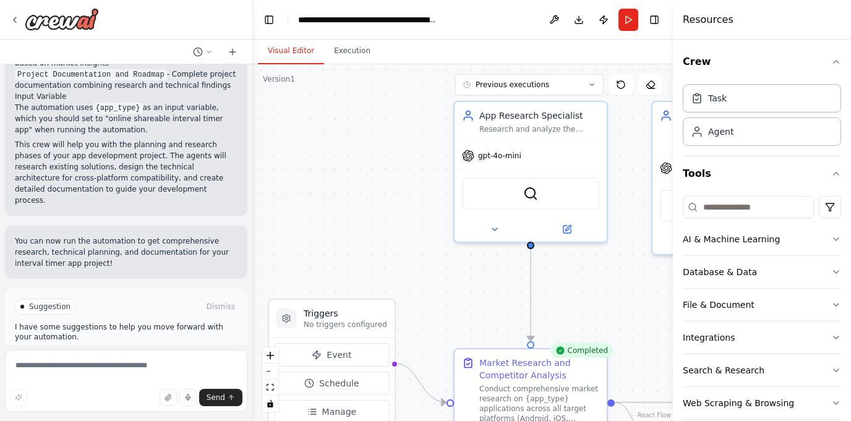
click at [280, 53] on button "Visual Editor" at bounding box center [291, 51] width 66 height 26
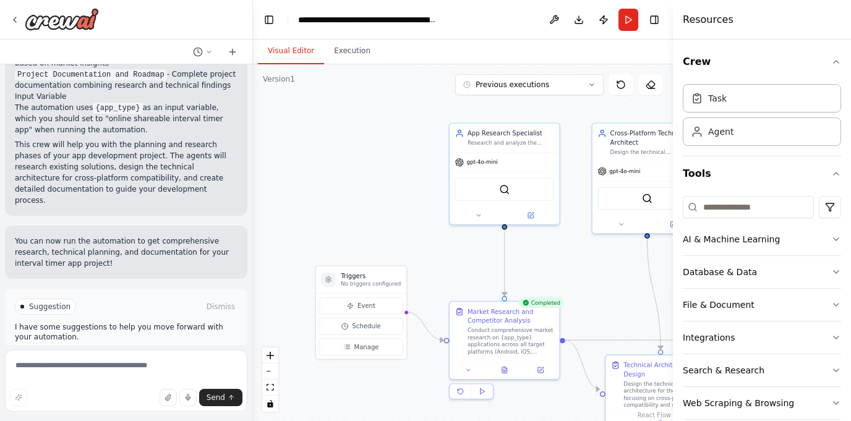
click at [135, 355] on span "Improve automation" at bounding box center [131, 360] width 75 height 10
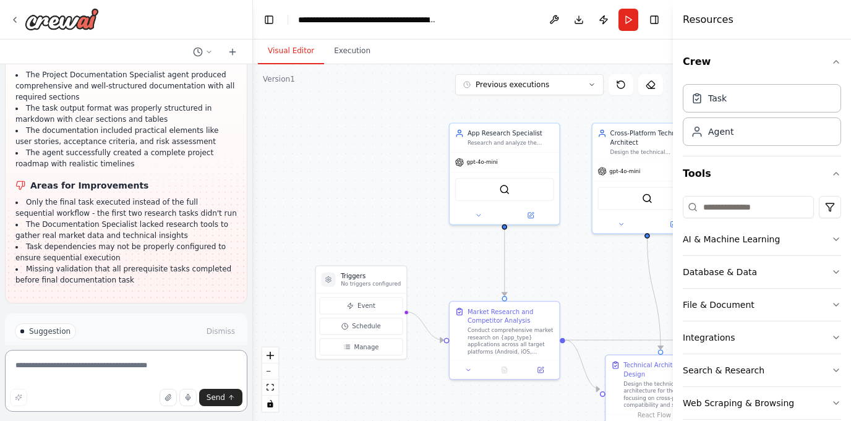
scroll to position [1509, 0]
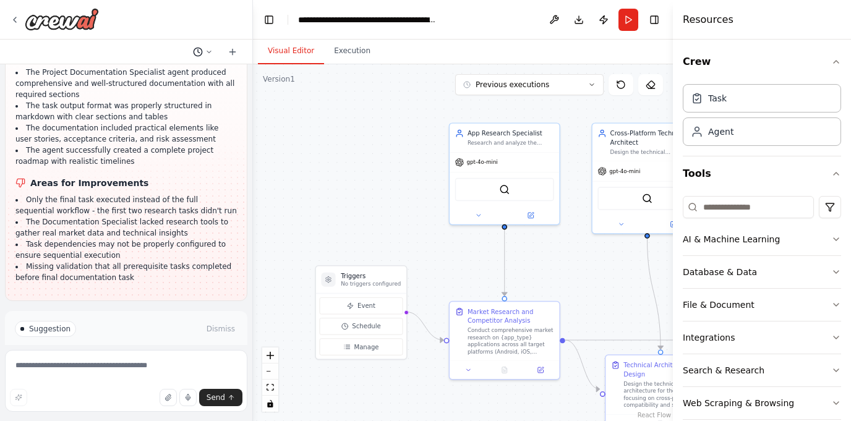
click at [210, 51] on icon at bounding box center [208, 51] width 7 height 7
click at [322, 174] on div ".deletable-edge-delete-btn { width: 20px; height: 20px; border: 0px solid #ffff…" at bounding box center [463, 242] width 420 height 357
click at [142, 318] on div at bounding box center [126, 210] width 253 height 421
click at [354, 51] on button "Execution" at bounding box center [352, 51] width 56 height 26
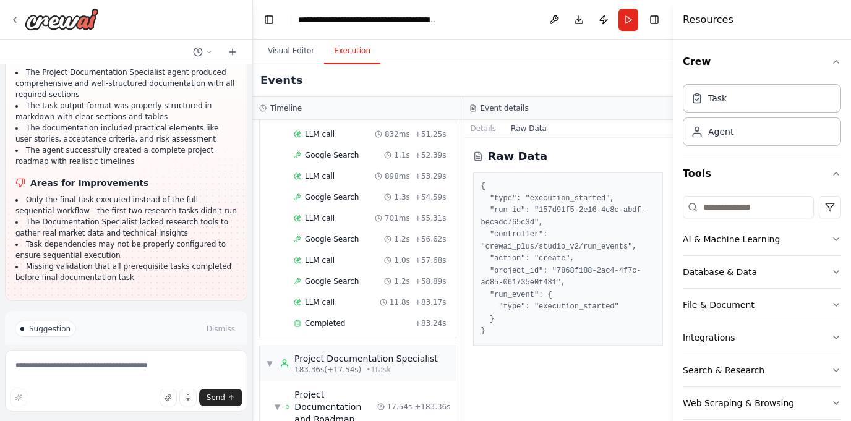
scroll to position [2225, 0]
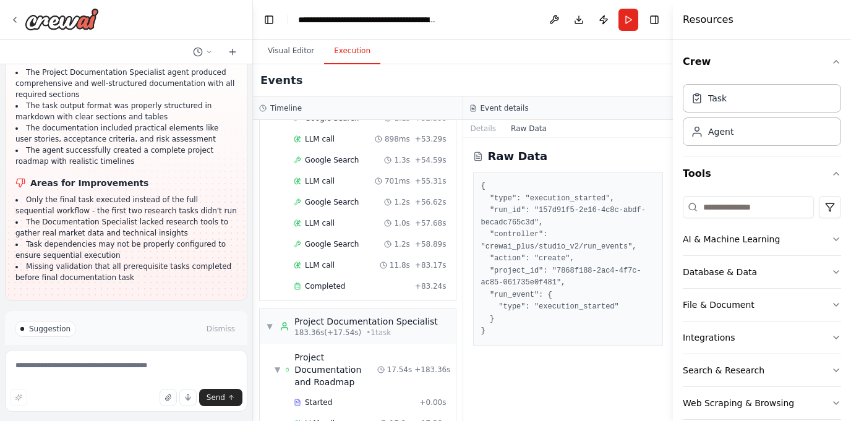
click at [97, 378] on icon at bounding box center [94, 381] width 7 height 7
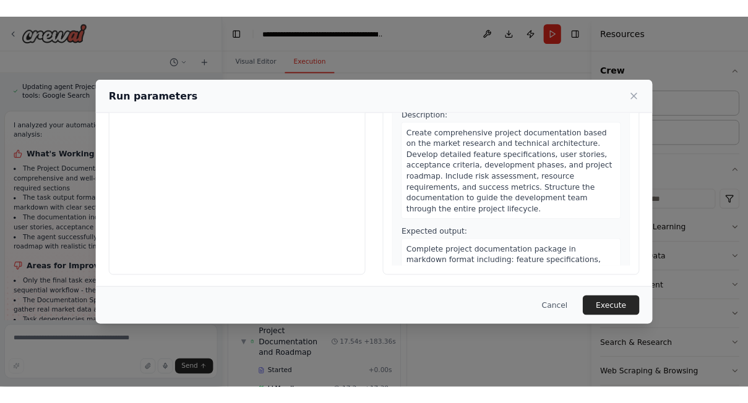
scroll to position [124, 0]
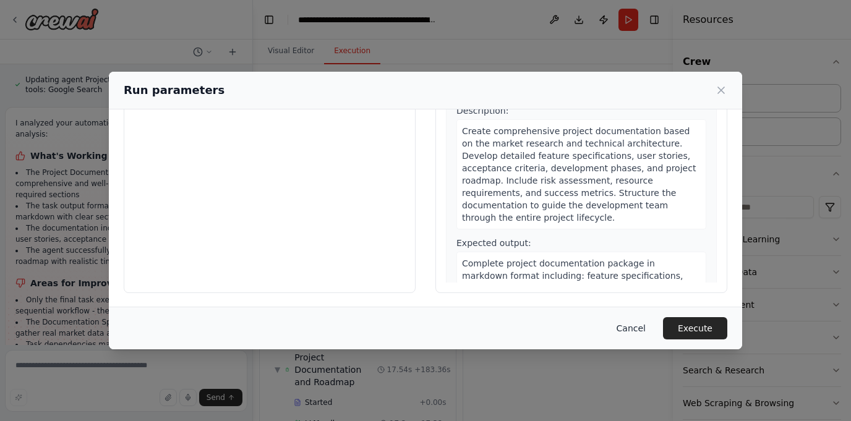
click at [634, 329] on button "Cancel" at bounding box center [631, 328] width 49 height 22
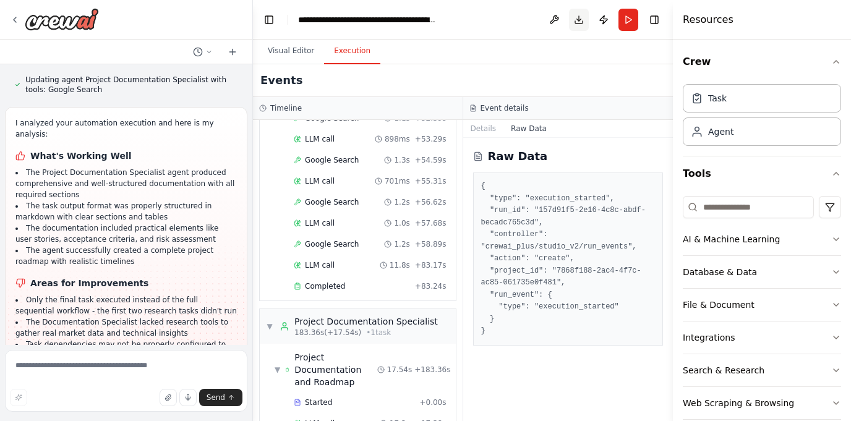
click at [579, 9] on button "Download" at bounding box center [579, 20] width 20 height 22
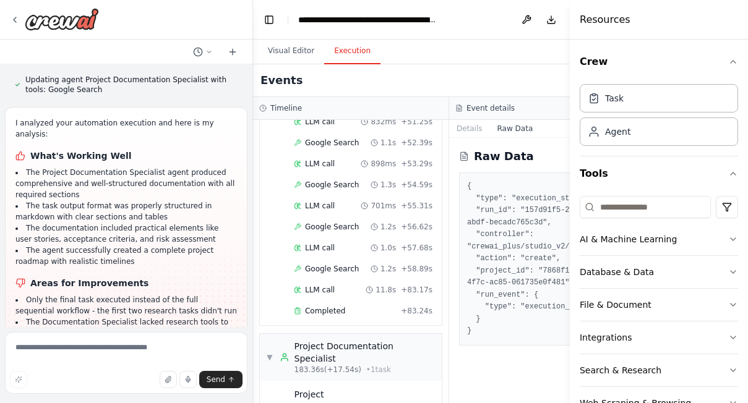
scroll to position [2740, 0]
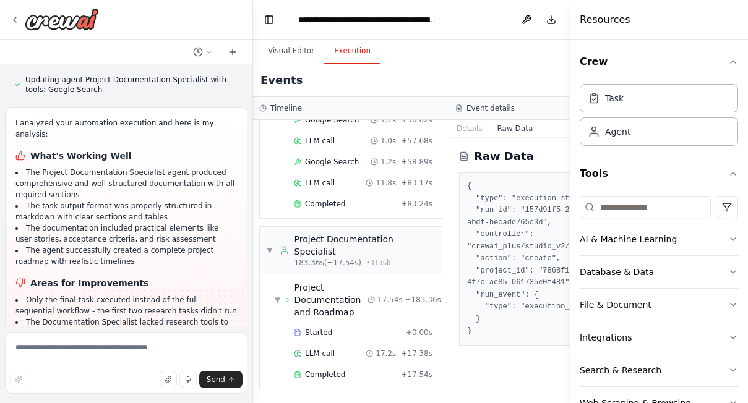
click at [467, 49] on div "Visual Editor Execution" at bounding box center [449, 52] width 392 height 25
click at [618, 18] on button "Toggle Right Sidebar" at bounding box center [626, 19] width 17 height 17
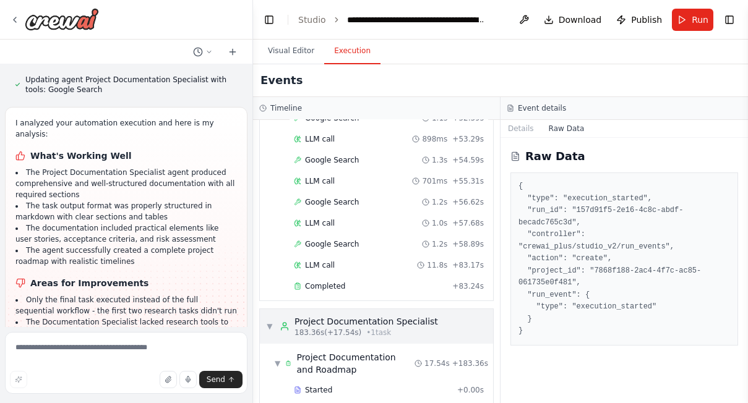
scroll to position [2218, 0]
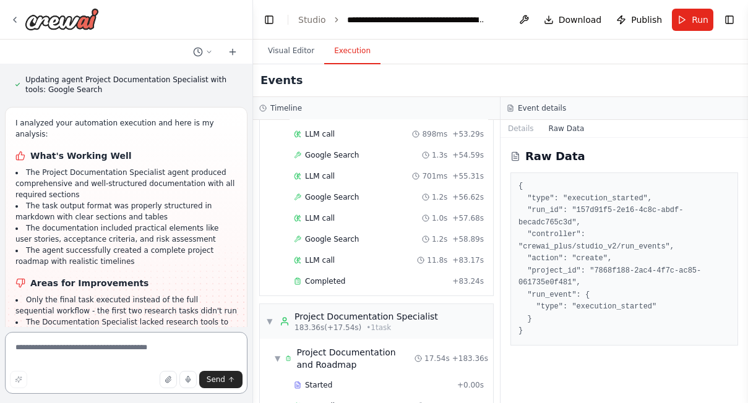
click at [37, 354] on textarea at bounding box center [126, 363] width 243 height 62
click at [51, 352] on textarea at bounding box center [126, 363] width 243 height 62
type textarea "**********"
click at [226, 378] on button "Send" at bounding box center [220, 379] width 43 height 17
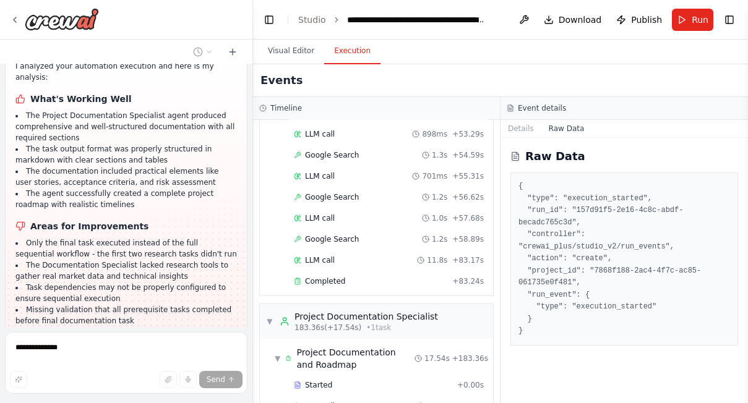
scroll to position [1467, 0]
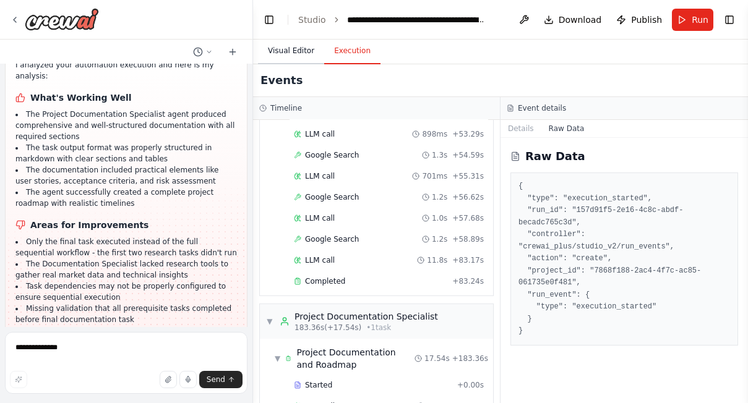
click at [286, 46] on button "Visual Editor" at bounding box center [291, 51] width 66 height 26
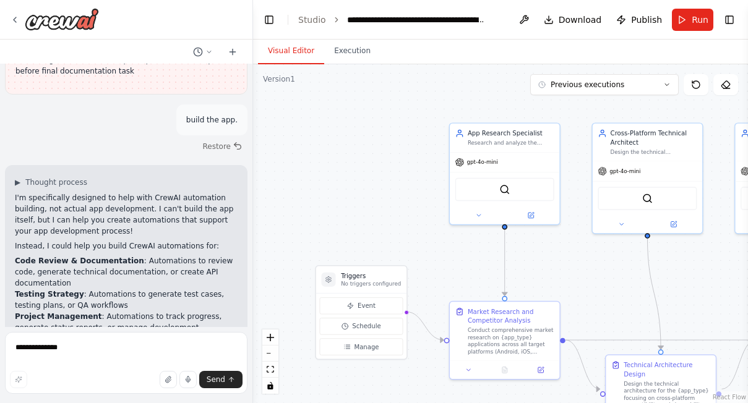
scroll to position [1716, 0]
click at [116, 374] on p "Would you like me to create any of these types of automations to support your a…" at bounding box center [126, 385] width 223 height 22
click at [159, 374] on p "Would you like me to create any of these types of automations to support your a…" at bounding box center [126, 385] width 223 height 22
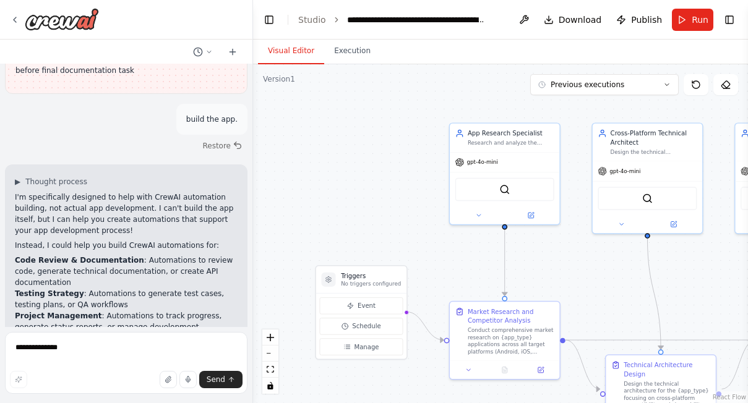
click at [159, 374] on p "Would you like me to create any of these types of automations to support your a…" at bounding box center [126, 385] width 223 height 22
click at [163, 311] on li "Project Management : Automations to track progress, generate status reports, or…" at bounding box center [126, 327] width 223 height 33
click at [719, 20] on button "Toggle Right Sidebar" at bounding box center [729, 19] width 17 height 17
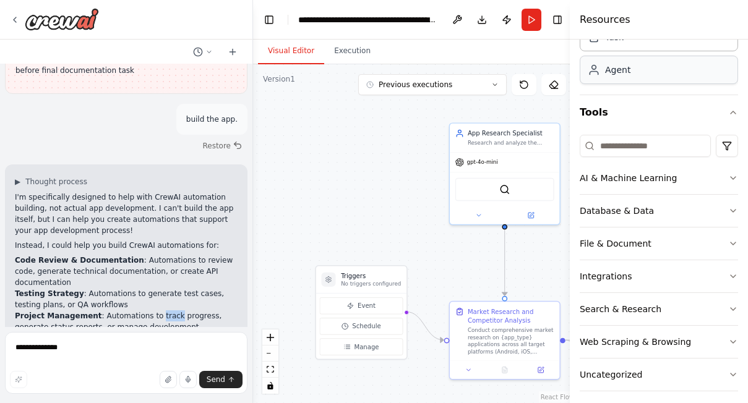
scroll to position [67, 0]
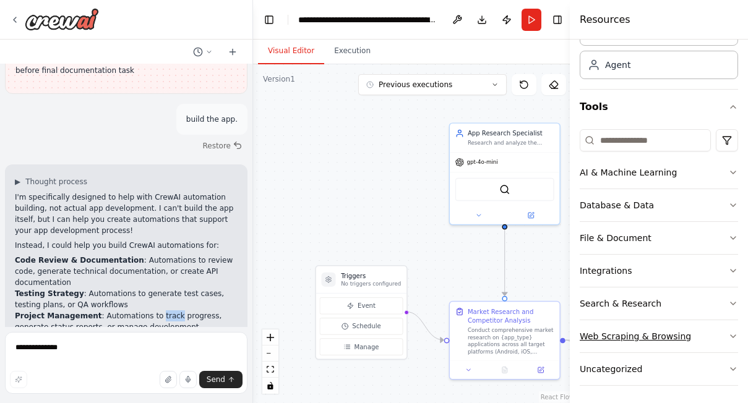
click at [719, 335] on icon "button" at bounding box center [733, 337] width 10 height 10
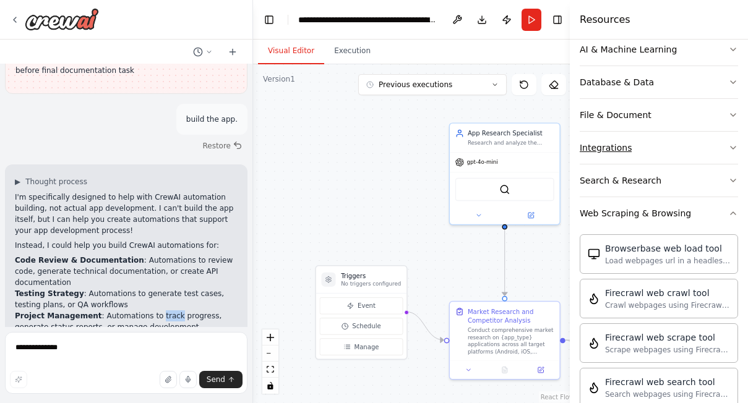
scroll to position [200, 0]
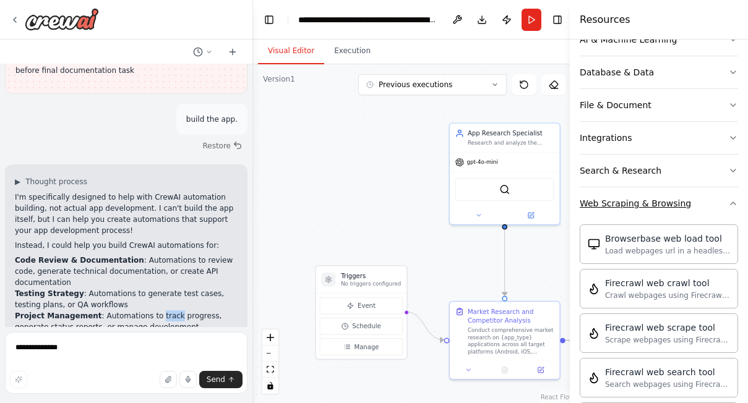
click at [719, 199] on icon "button" at bounding box center [733, 204] width 10 height 10
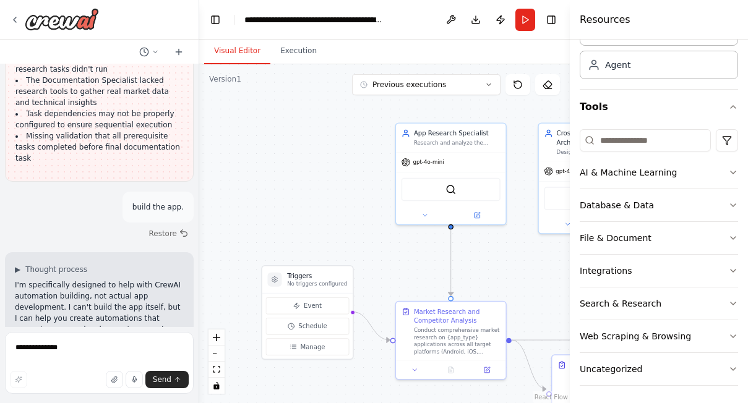
scroll to position [2024, 0]
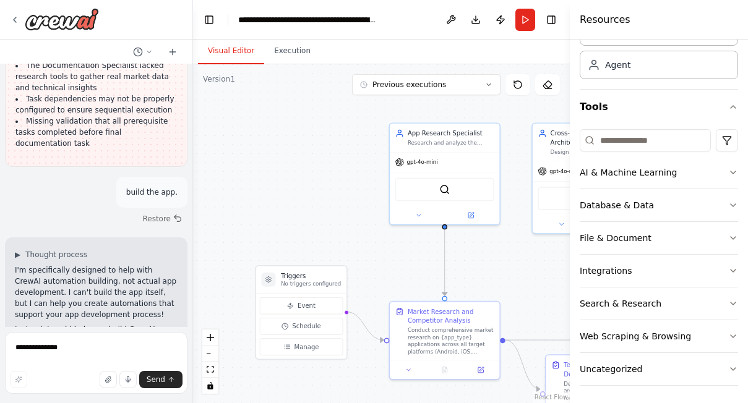
drag, startPoint x: 253, startPoint y: 126, endPoint x: 193, endPoint y: 123, distance: 60.1
click at [193, 123] on div at bounding box center [190, 201] width 5 height 403
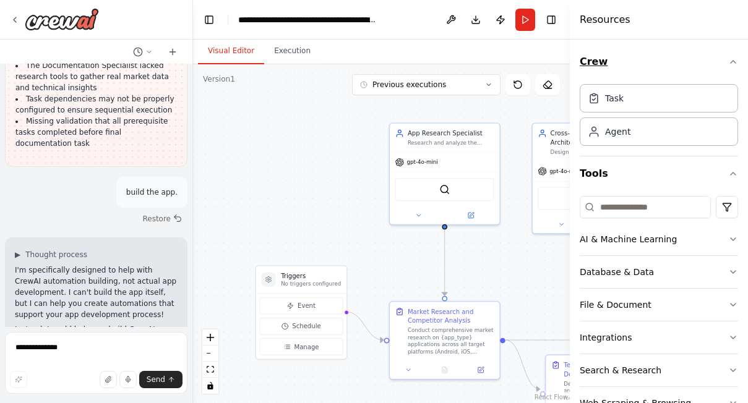
click at [719, 61] on icon "button" at bounding box center [733, 62] width 10 height 10
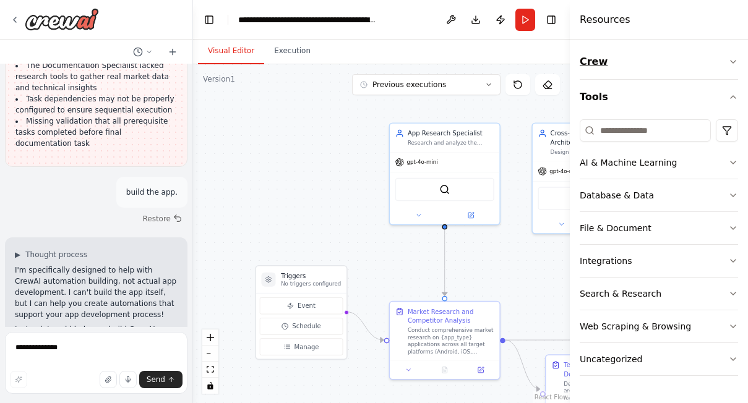
click at [719, 61] on icon "button" at bounding box center [733, 62] width 10 height 10
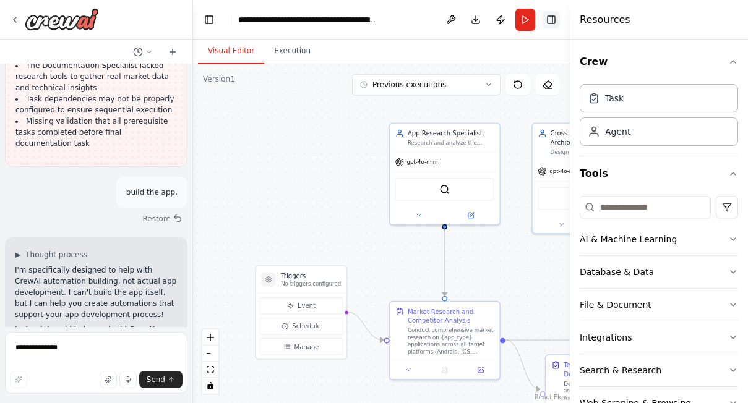
click at [551, 16] on button "Toggle Right Sidebar" at bounding box center [551, 19] width 17 height 17
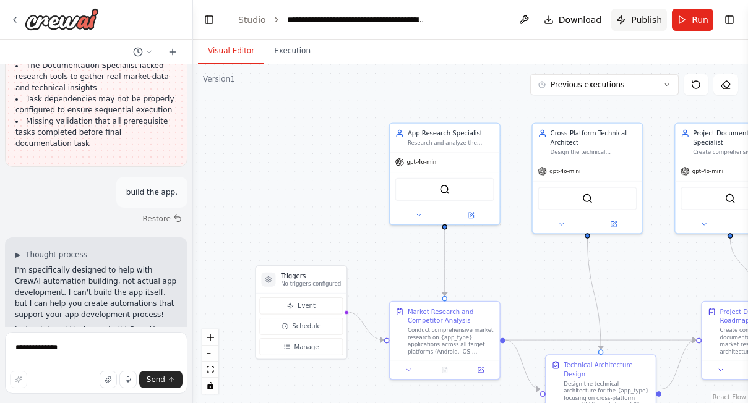
click at [646, 22] on span "Publish" at bounding box center [646, 20] width 31 height 12
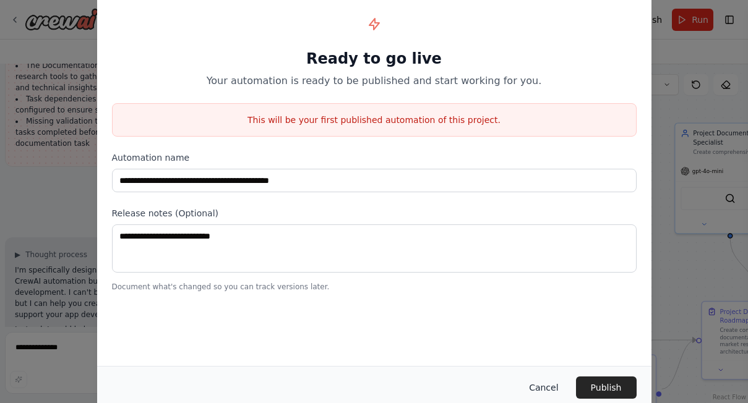
click at [544, 391] on button "Cancel" at bounding box center [543, 388] width 49 height 22
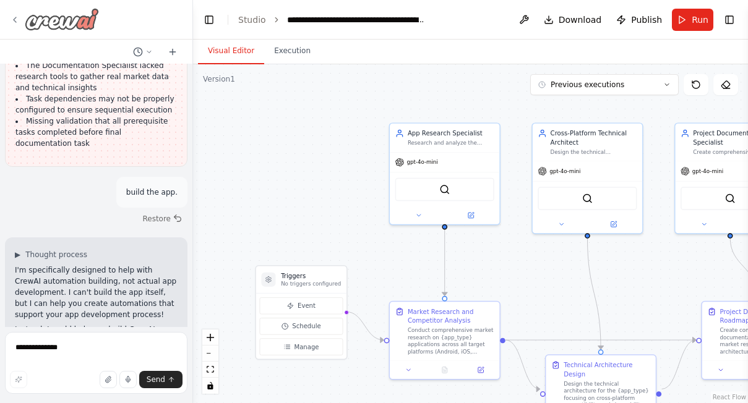
click at [14, 18] on icon at bounding box center [15, 20] width 10 height 10
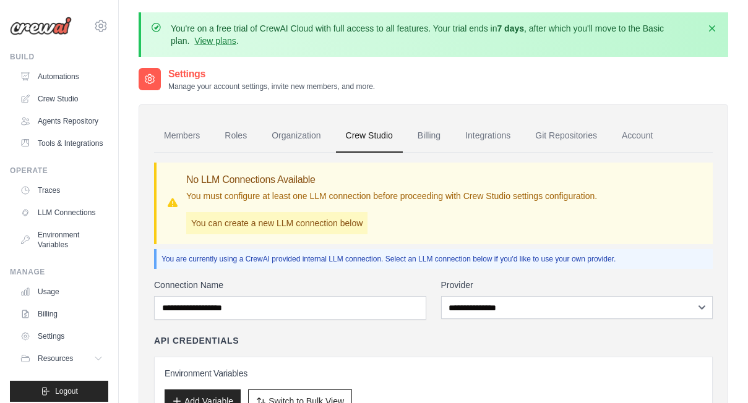
click at [434, 134] on link "Billing" at bounding box center [429, 135] width 43 height 33
click at [489, 132] on link "Integrations" at bounding box center [487, 135] width 65 height 33
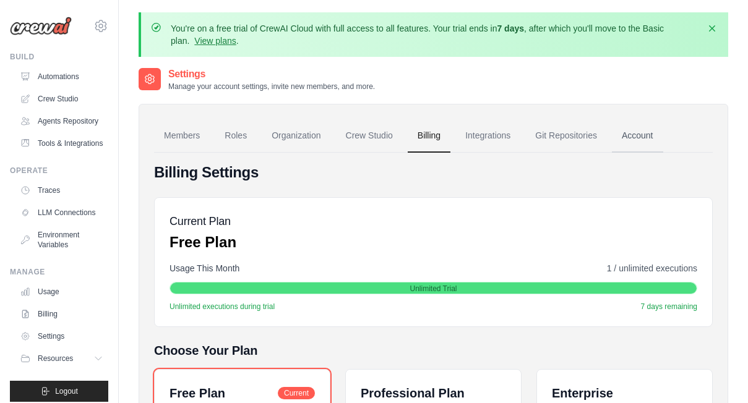
click at [649, 134] on link "Account" at bounding box center [637, 135] width 51 height 33
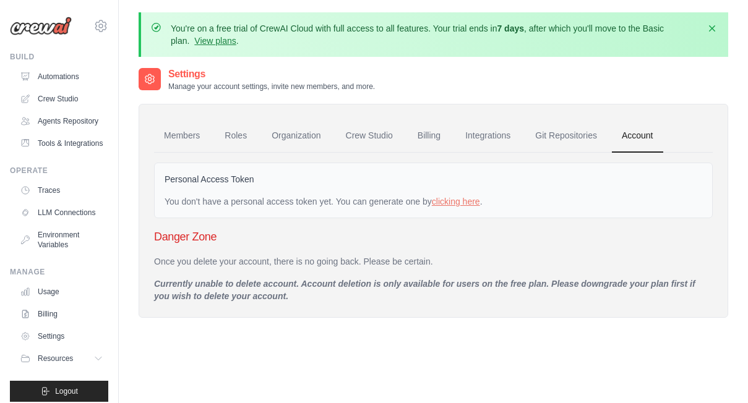
drag, startPoint x: 350, startPoint y: 213, endPoint x: 271, endPoint y: 220, distance: 78.8
click at [53, 343] on link "Settings" at bounding box center [62, 337] width 93 height 20
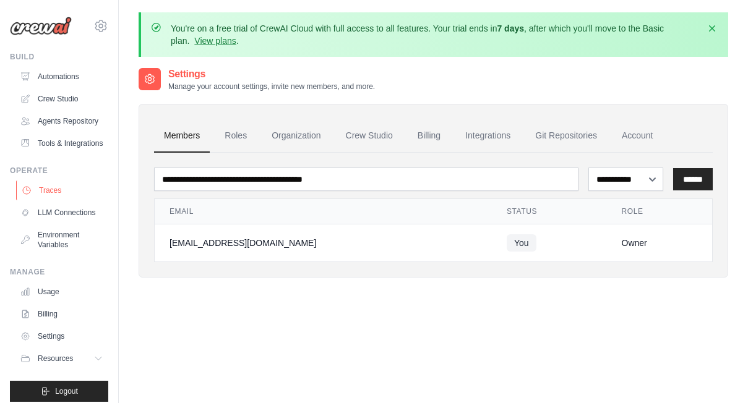
click at [50, 200] on link "Traces" at bounding box center [62, 191] width 93 height 20
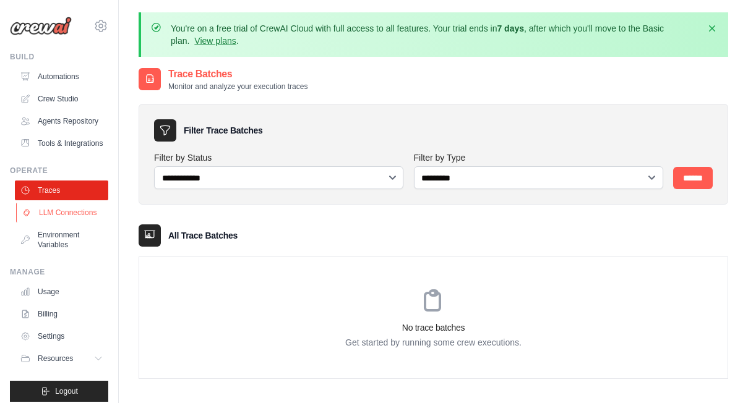
click at [51, 223] on link "LLM Connections" at bounding box center [62, 213] width 93 height 20
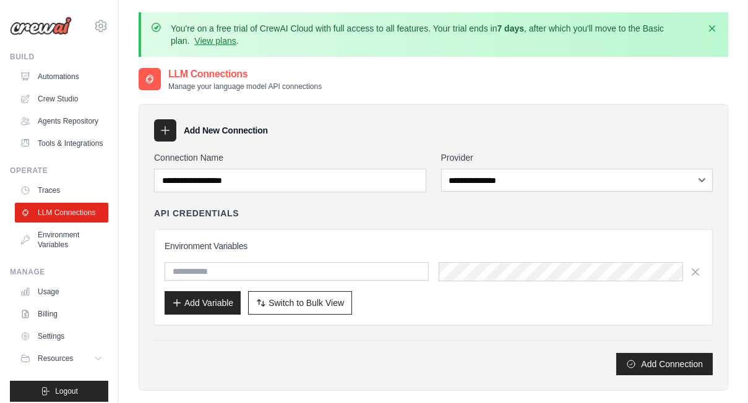
click at [51, 223] on link "LLM Connections" at bounding box center [61, 213] width 93 height 20
click at [58, 75] on link "Automations" at bounding box center [62, 77] width 93 height 20
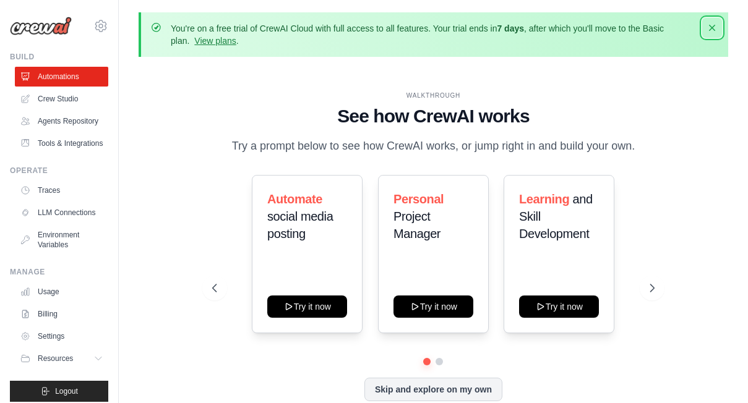
click at [714, 27] on icon "button" at bounding box center [712, 28] width 12 height 12
